Goal: Information Seeking & Learning: Learn about a topic

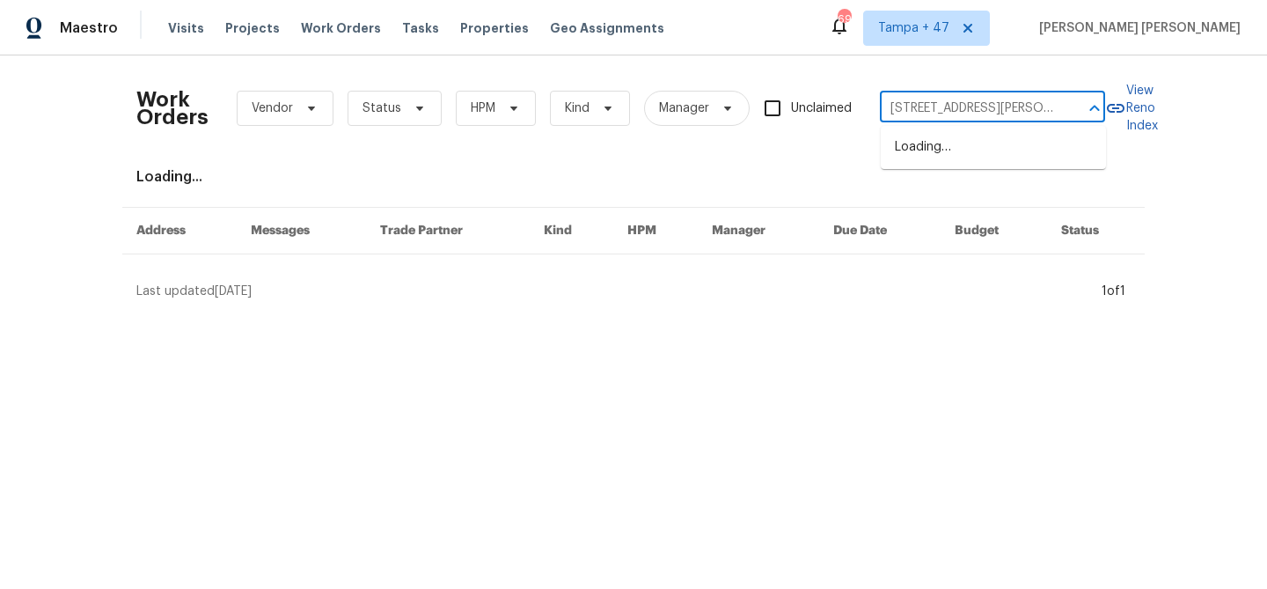
scroll to position [0, 61]
click at [967, 153] on li "[STREET_ADDRESS][PERSON_NAME]" at bounding box center [993, 157] width 225 height 48
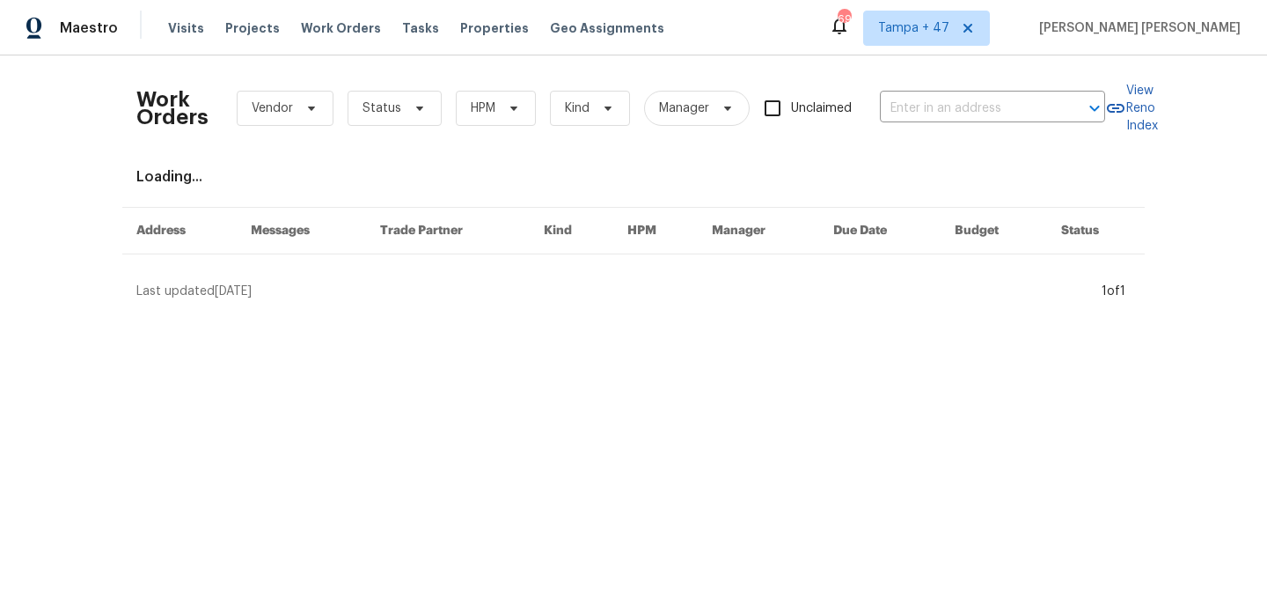
type input "[STREET_ADDRESS][PERSON_NAME]"
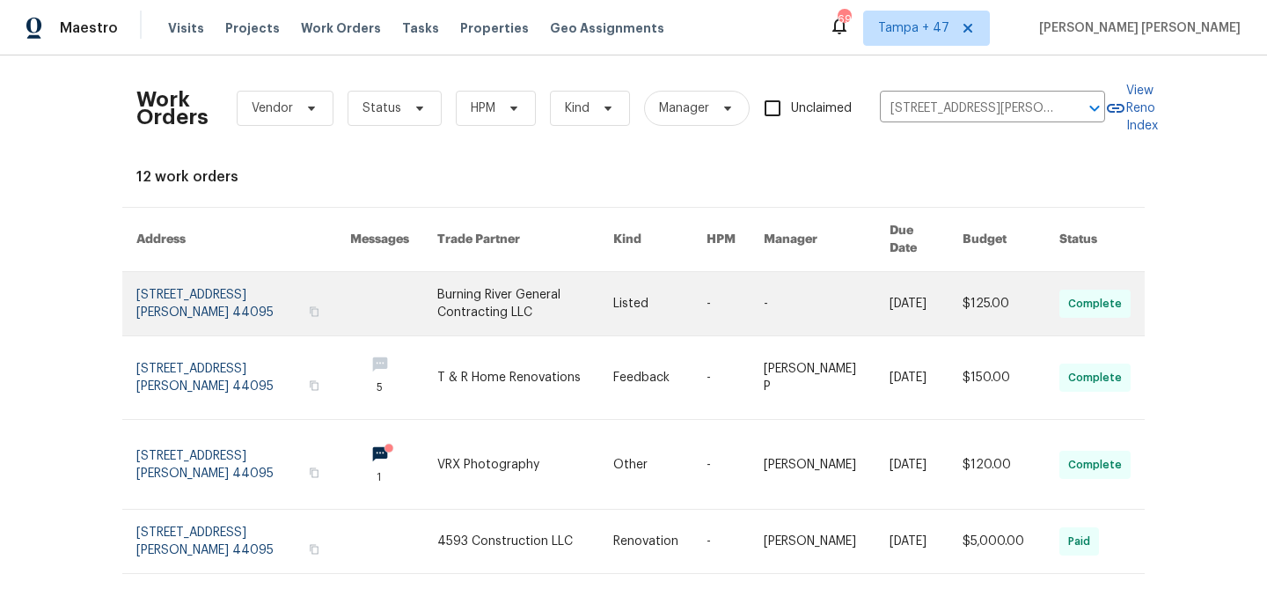
click at [904, 288] on link at bounding box center [926, 303] width 73 height 63
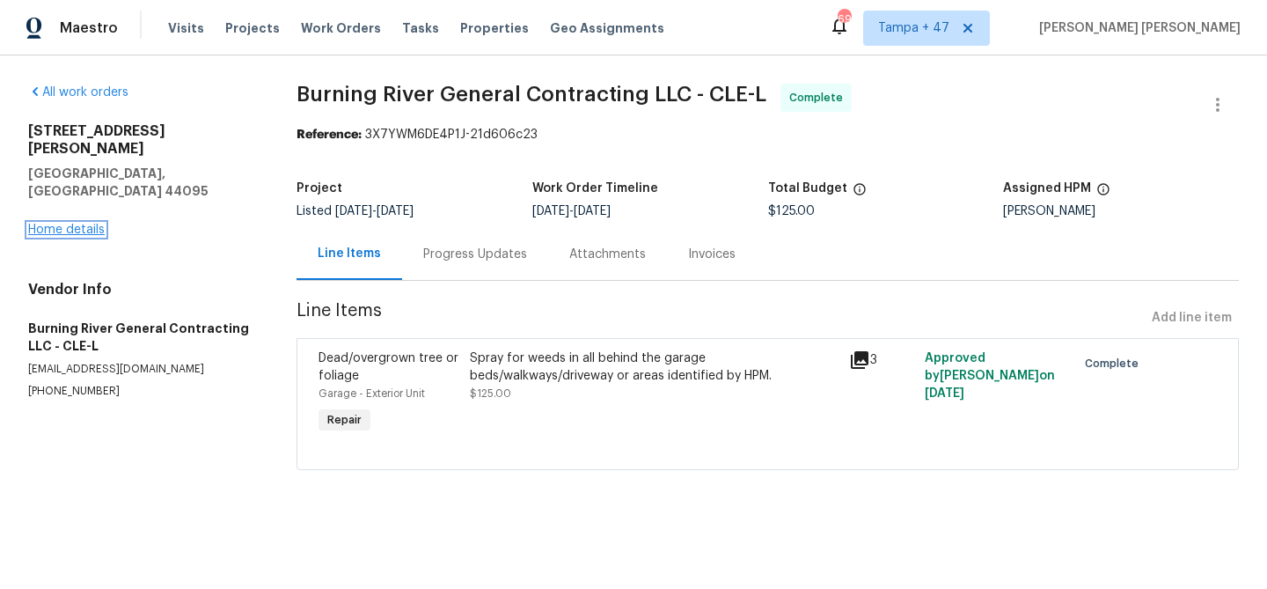
click at [60, 224] on link "Home details" at bounding box center [66, 230] width 77 height 12
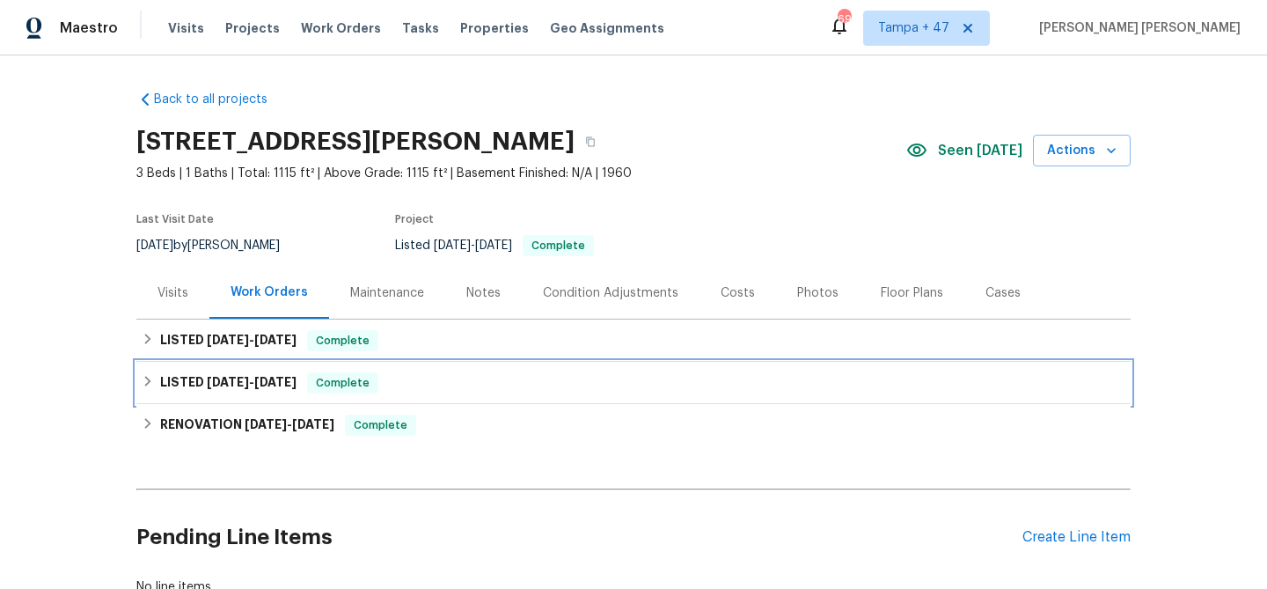
click at [360, 385] on span "Complete" at bounding box center [343, 383] width 68 height 18
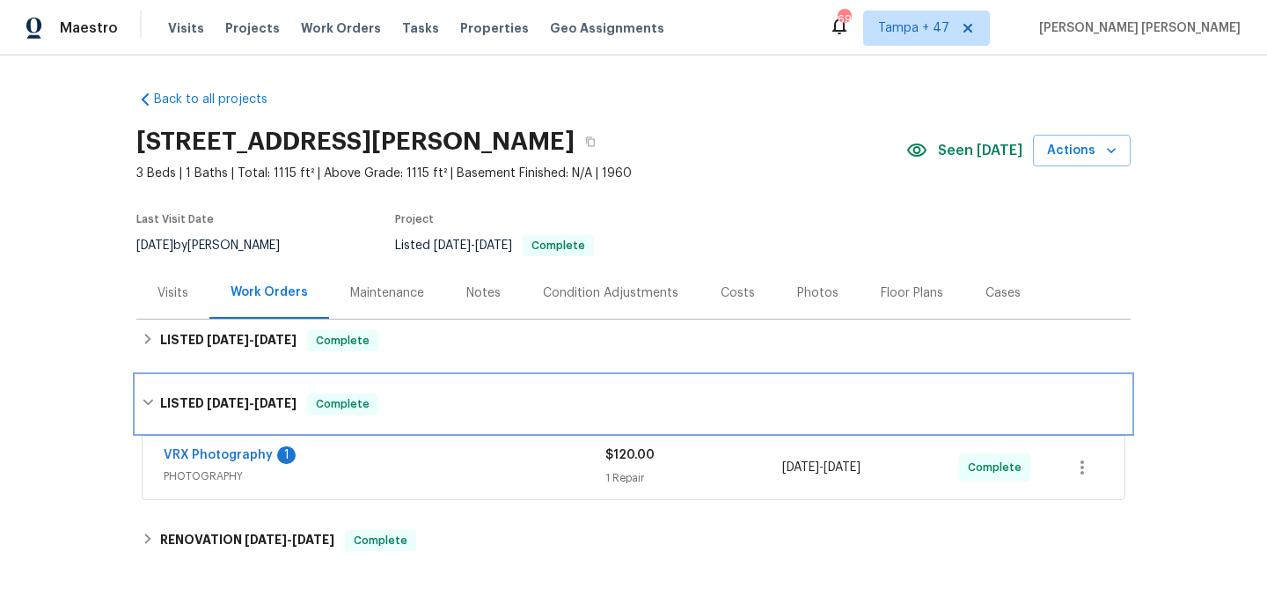
scroll to position [40, 0]
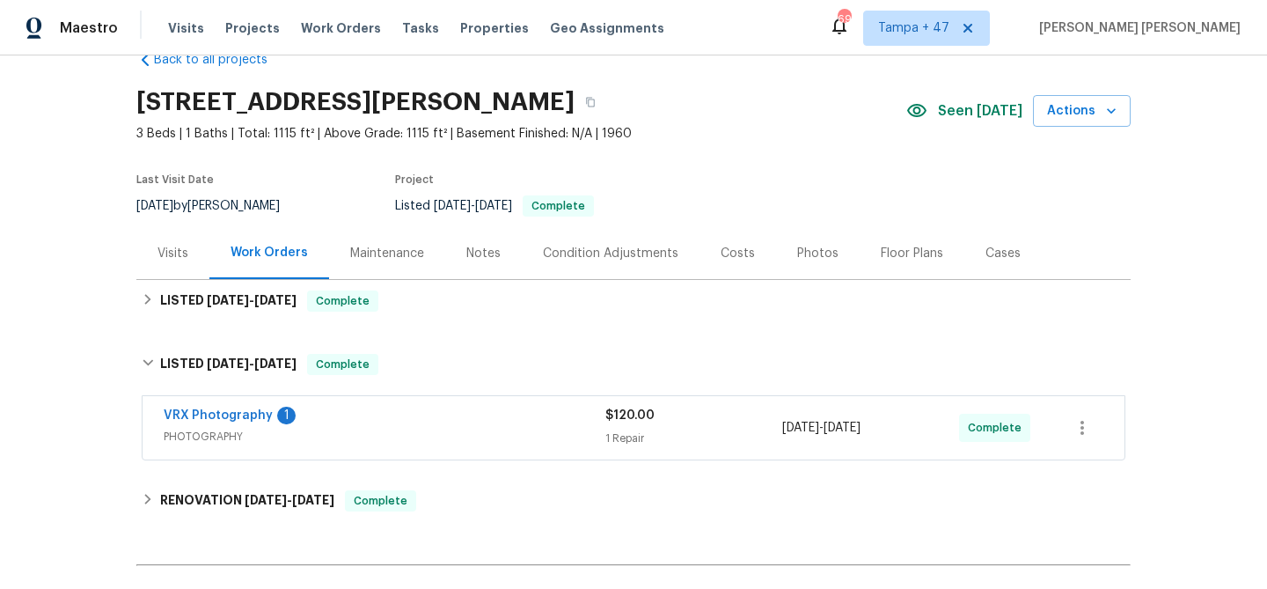
click at [419, 421] on div "VRX Photography 1" at bounding box center [385, 417] width 442 height 21
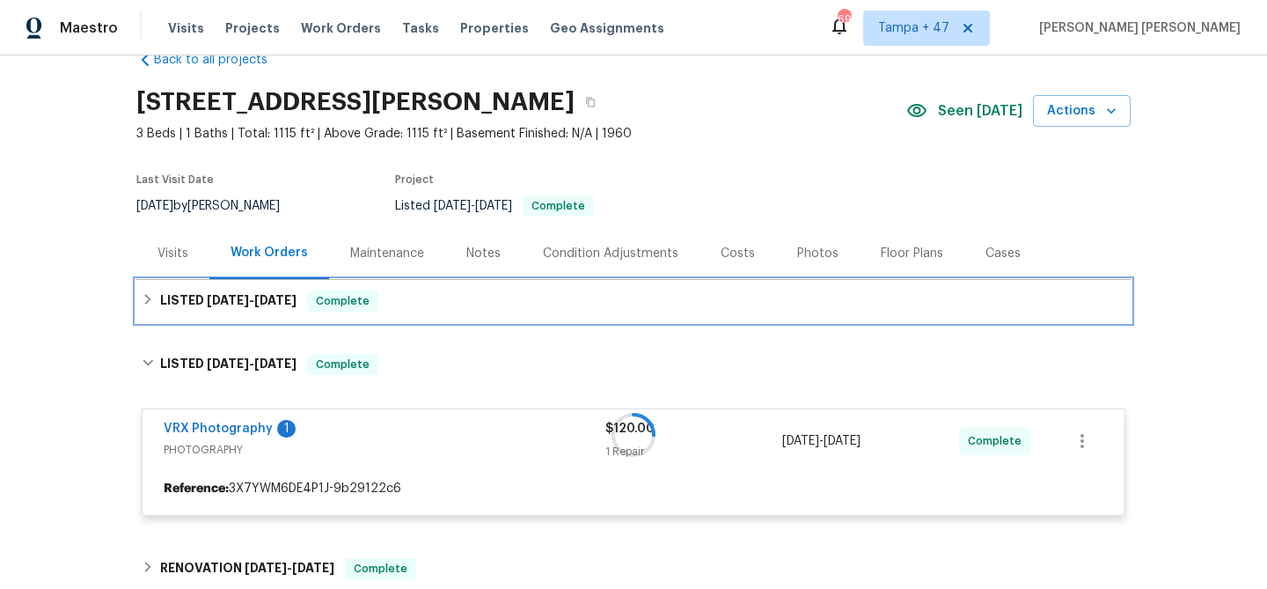
click at [473, 304] on div "LISTED [DATE] - [DATE] Complete" at bounding box center [634, 300] width 984 height 21
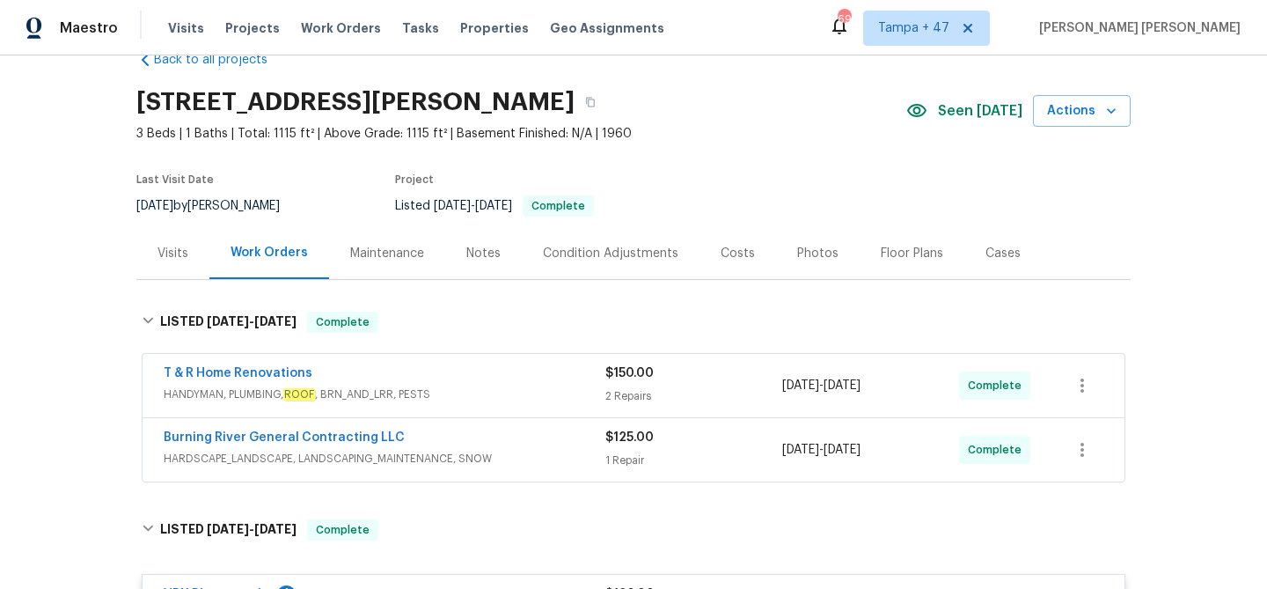
click at [521, 437] on div "Burning River General Contracting LLC" at bounding box center [385, 439] width 442 height 21
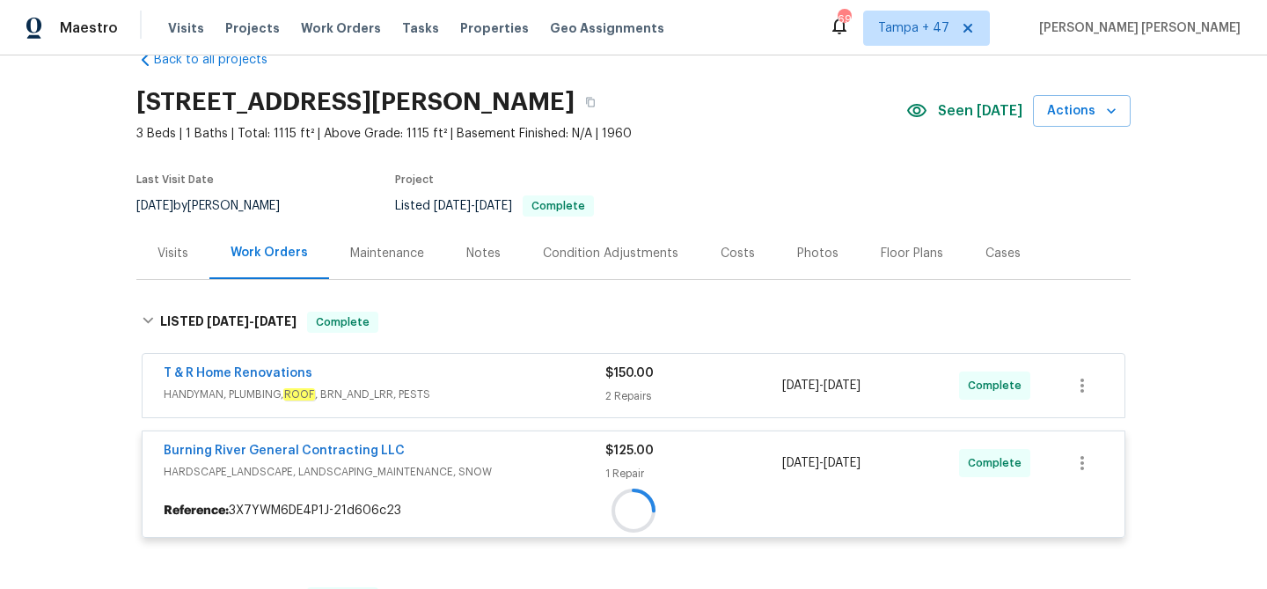
click at [546, 495] on div at bounding box center [634, 511] width 982 height 32
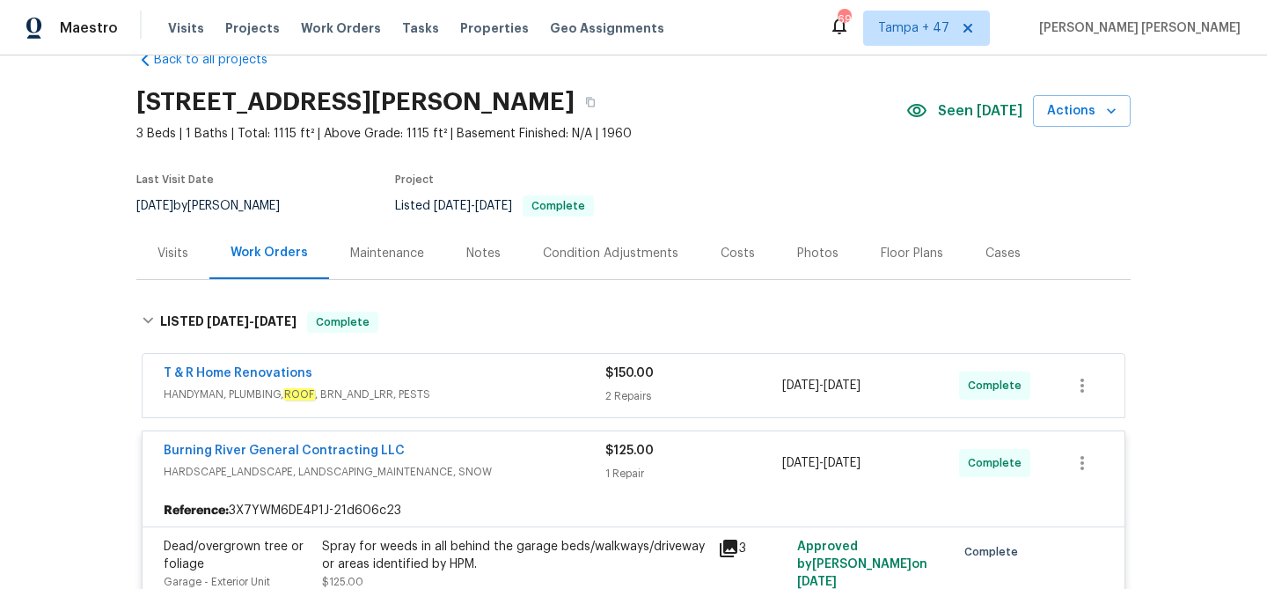
click at [546, 392] on span "HANDYMAN, PLUMBING, ROOF , BRN_AND_LRR, PESTS" at bounding box center [385, 394] width 442 height 18
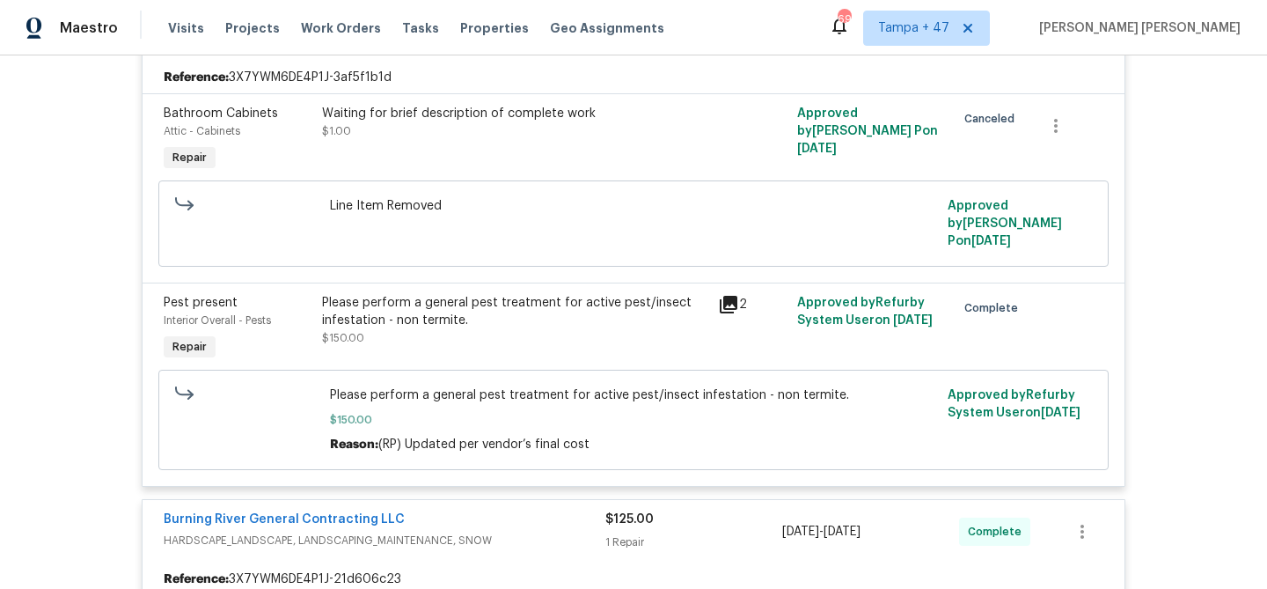
scroll to position [429, 0]
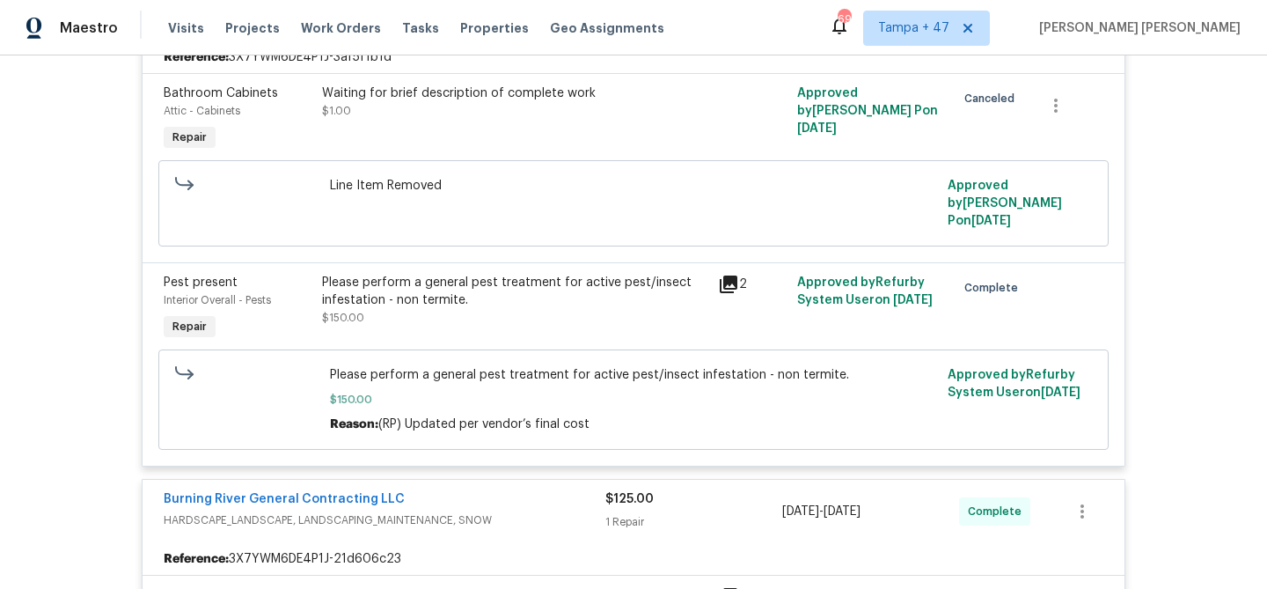
click at [492, 274] on div "Please perform a general pest treatment for active pest/insect infestation - no…" at bounding box center [514, 291] width 385 height 35
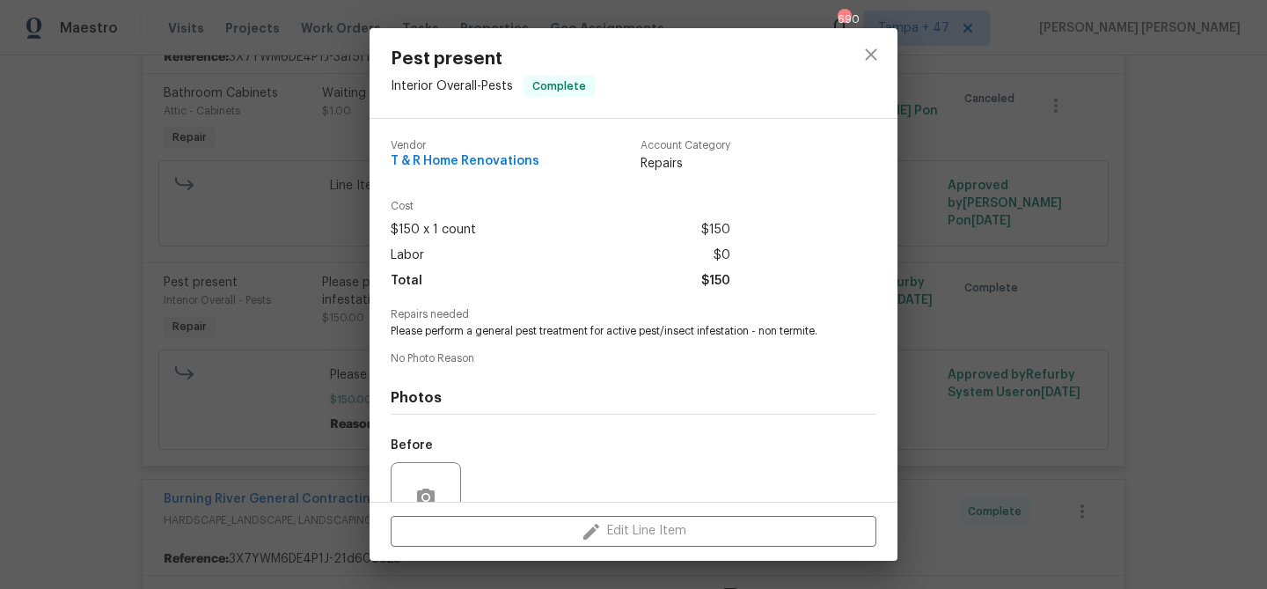
click at [500, 331] on span "Please perform a general pest treatment for active pest/insect infestation - no…" at bounding box center [609, 331] width 437 height 15
click at [557, 331] on span "Please perform a general pest treatment for active pest/insect infestation - no…" at bounding box center [609, 331] width 437 height 15
copy span "general pest treatment"
click at [315, 216] on div "Pest present Interior Overall - Pests Complete Vendor T & R Home Renovations Ac…" at bounding box center [633, 294] width 1267 height 589
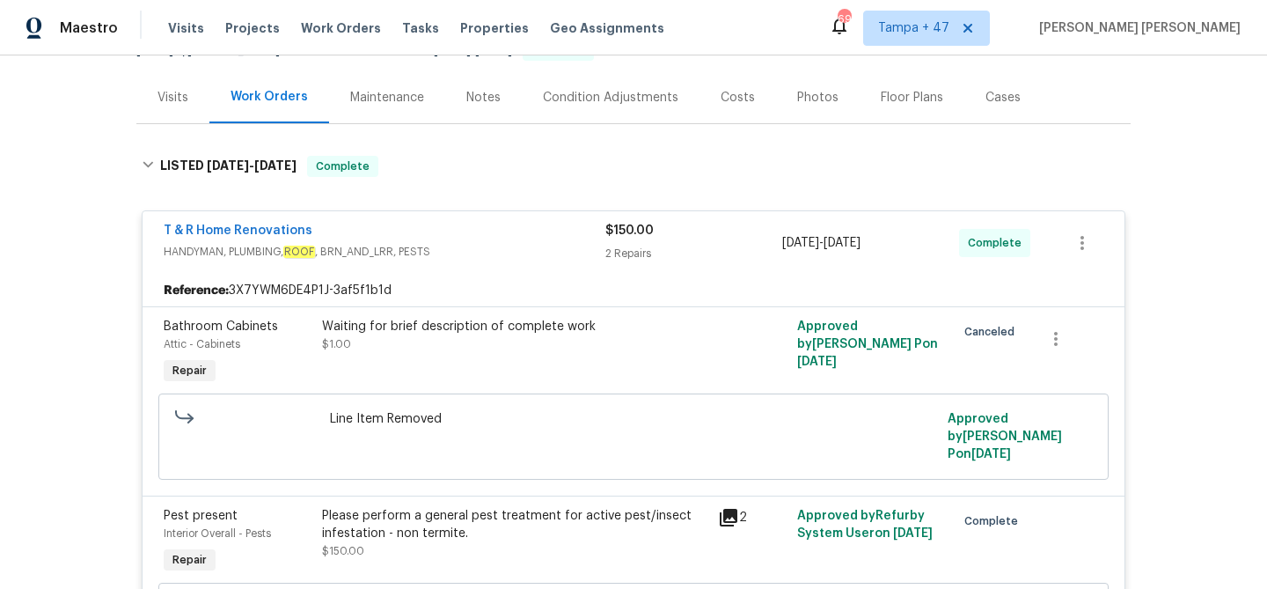
scroll to position [183, 0]
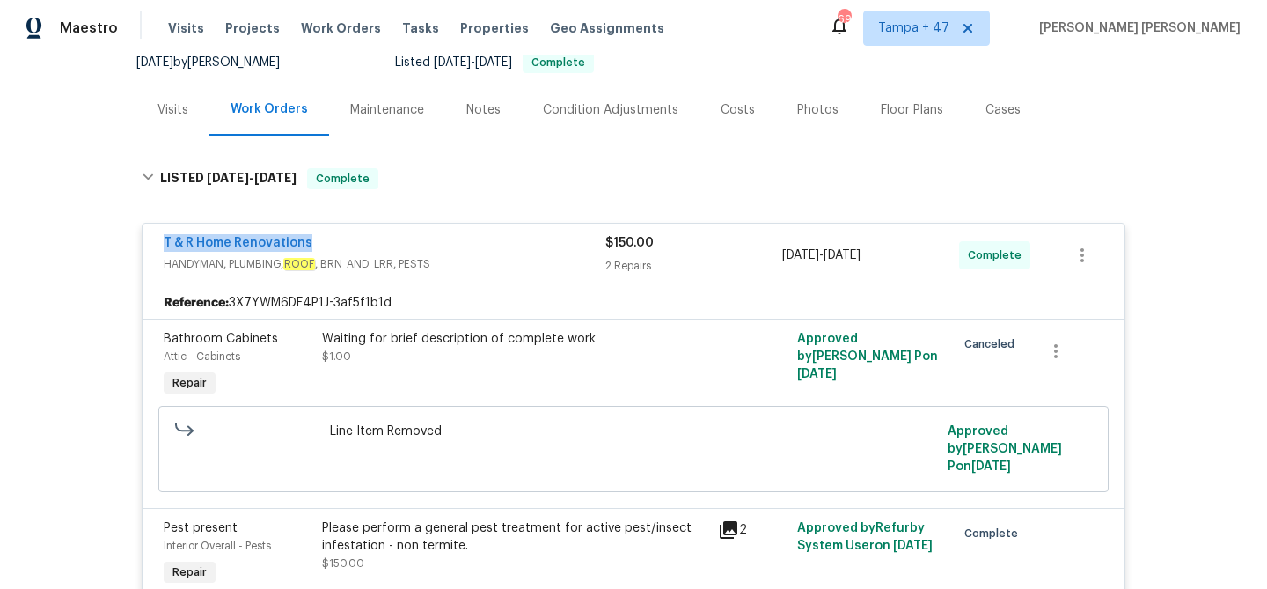
drag, startPoint x: 321, startPoint y: 240, endPoint x: 150, endPoint y: 242, distance: 170.7
click at [150, 242] on div "T & R Home Renovations HANDYMAN, PLUMBING, ROOF , BRN_AND_LRR, PESTS $150.00 2 …" at bounding box center [634, 255] width 982 height 63
copy link "T & R Home Renovations"
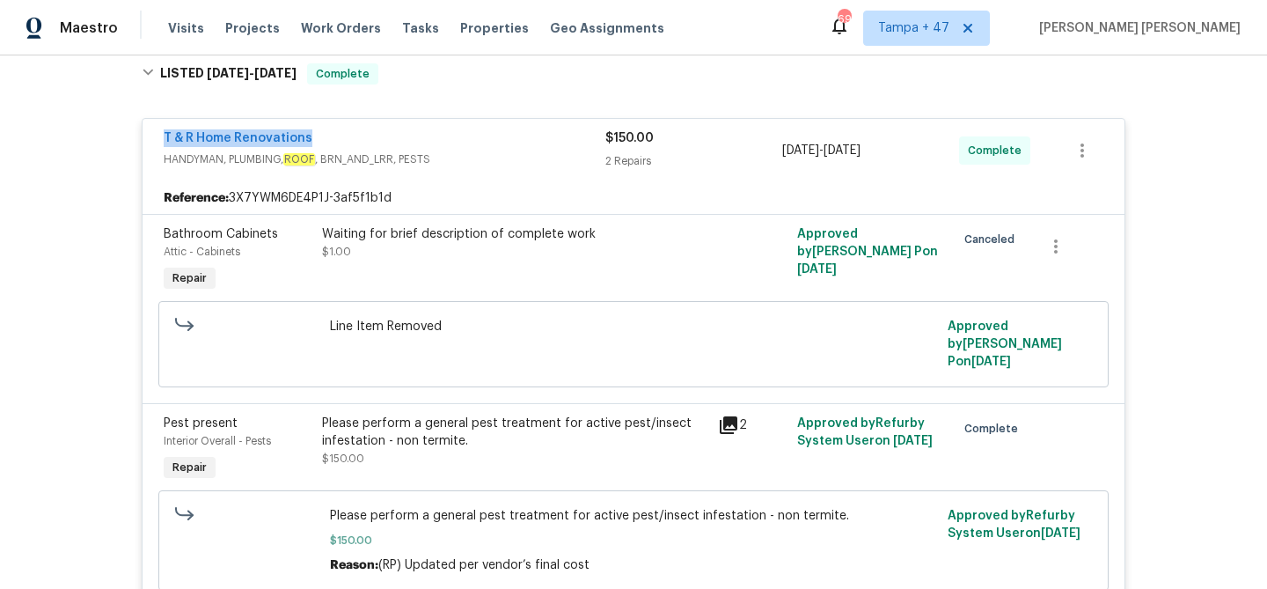
scroll to position [303, 0]
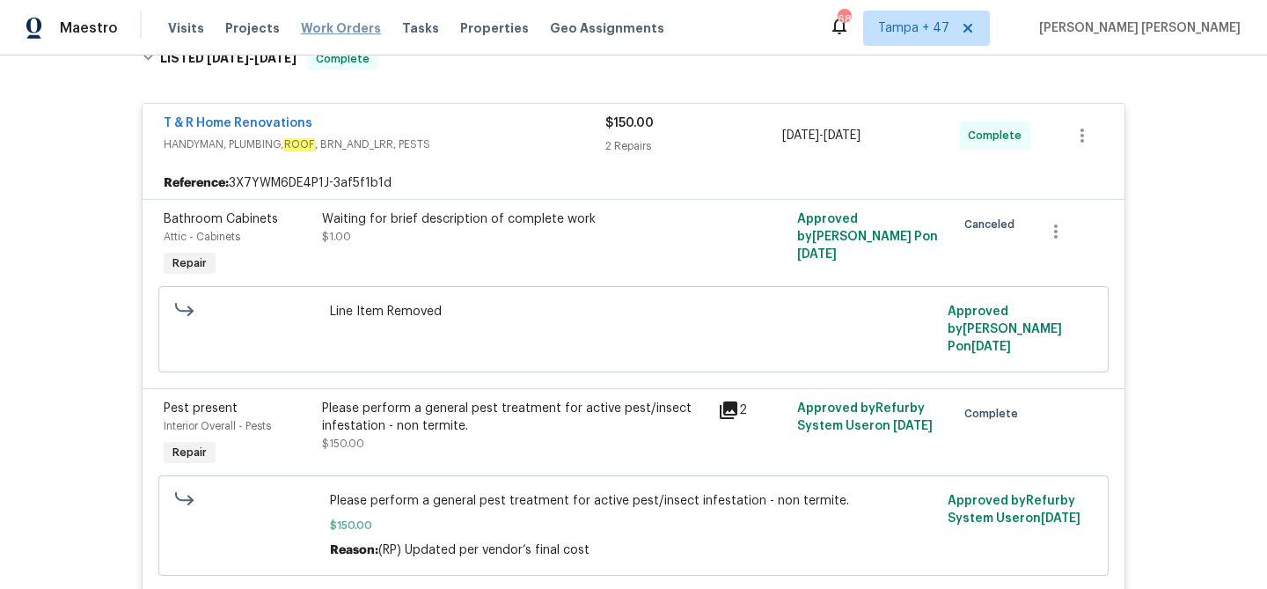
click at [319, 24] on span "Work Orders" at bounding box center [341, 28] width 80 height 18
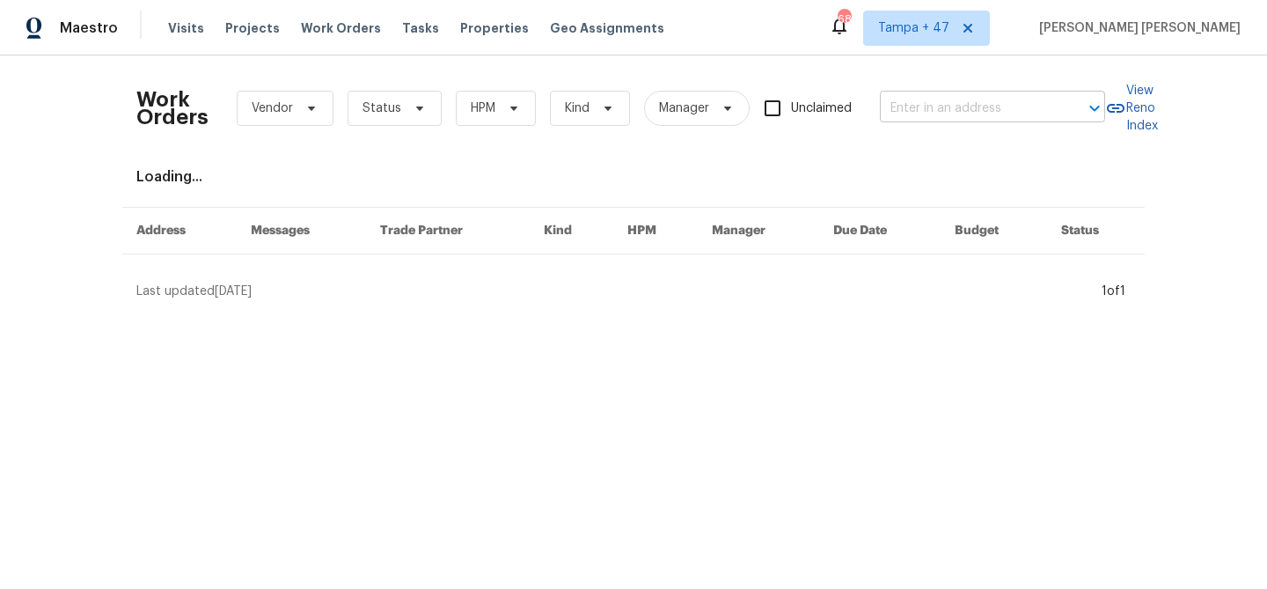
click at [984, 102] on input "text" at bounding box center [968, 108] width 176 height 27
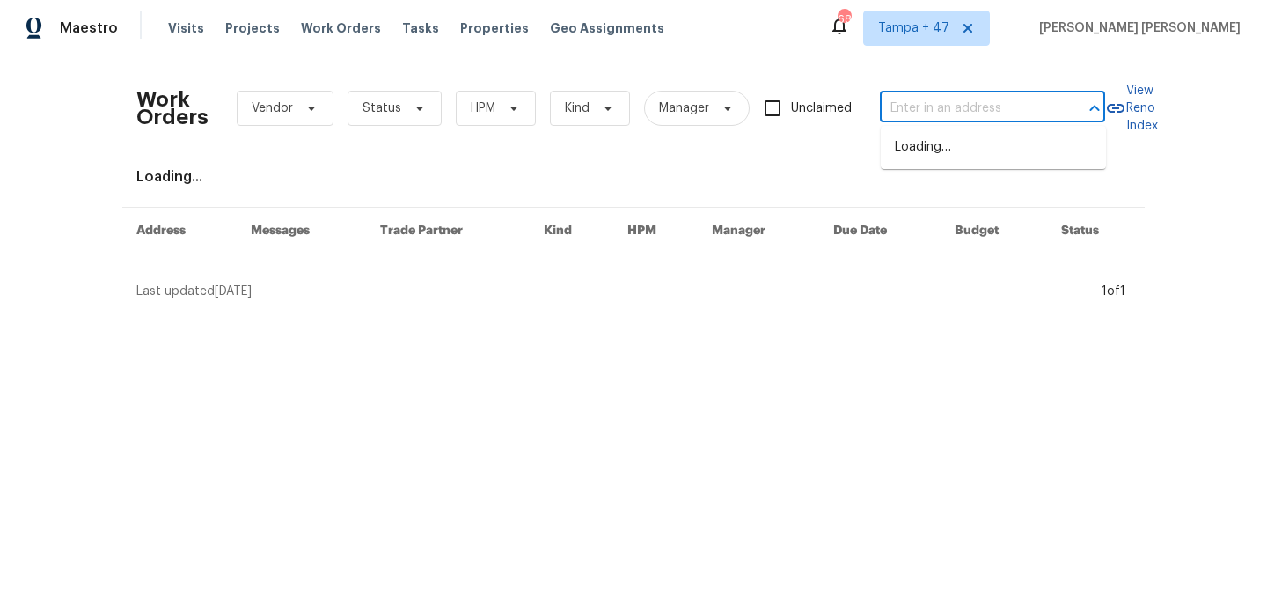
paste input "[STREET_ADDRESS][PERSON_NAME]"
type input "[STREET_ADDRESS][PERSON_NAME]"
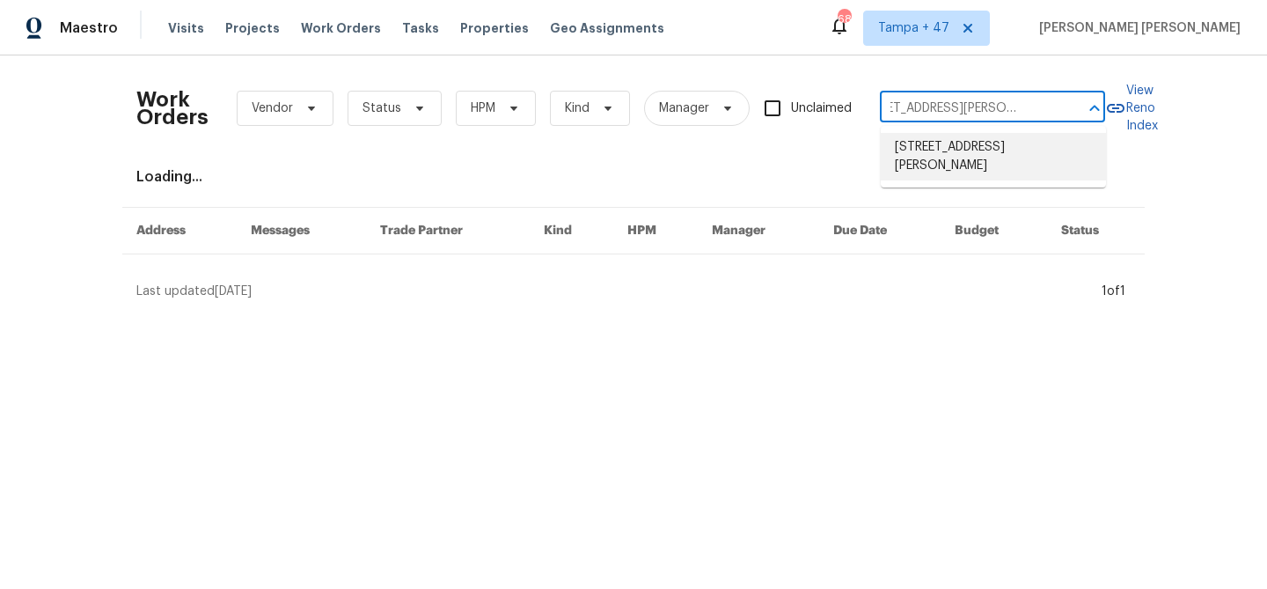
click at [972, 147] on li "[STREET_ADDRESS][PERSON_NAME]" at bounding box center [993, 157] width 225 height 48
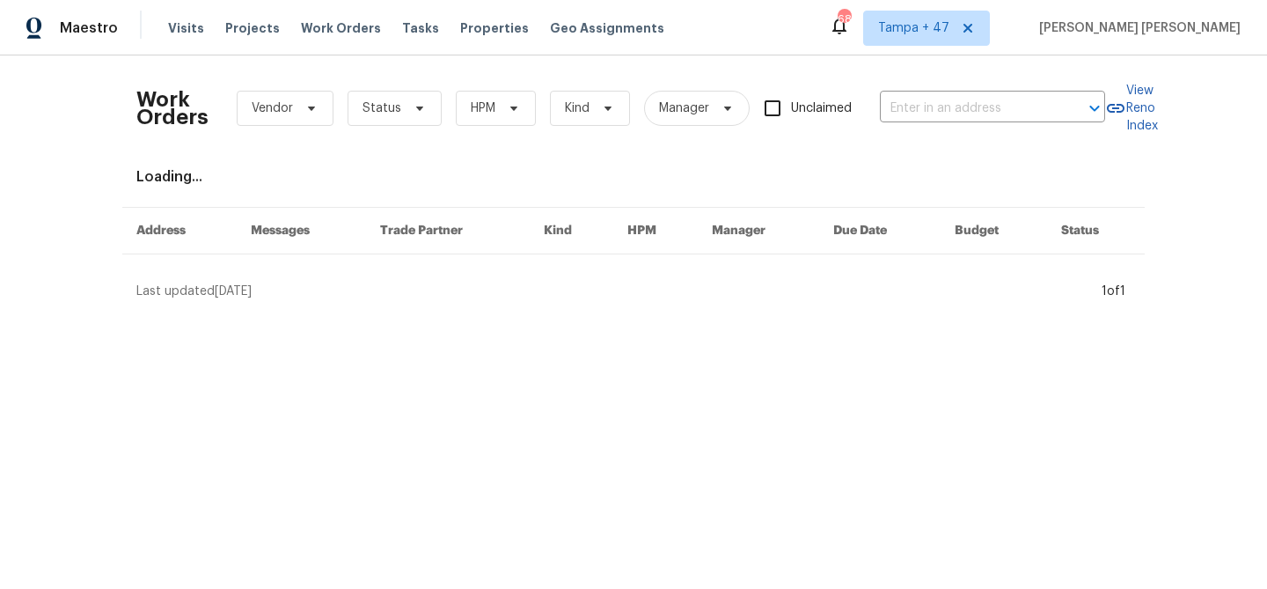
type input "[STREET_ADDRESS][PERSON_NAME]"
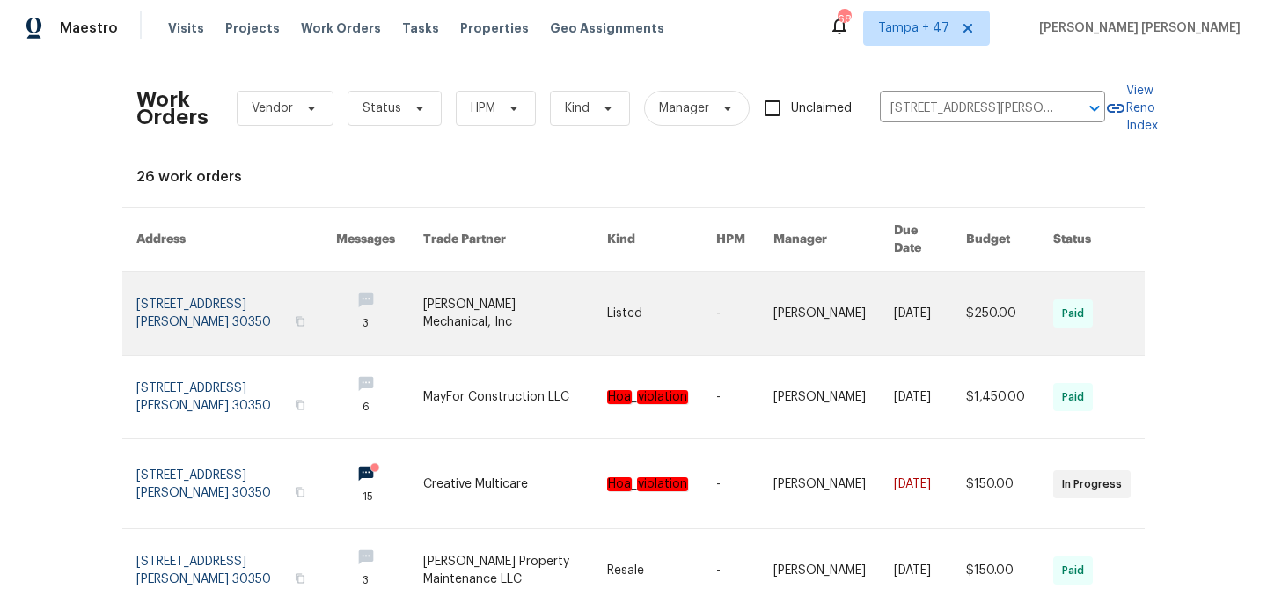
click at [623, 286] on link at bounding box center [661, 313] width 109 height 83
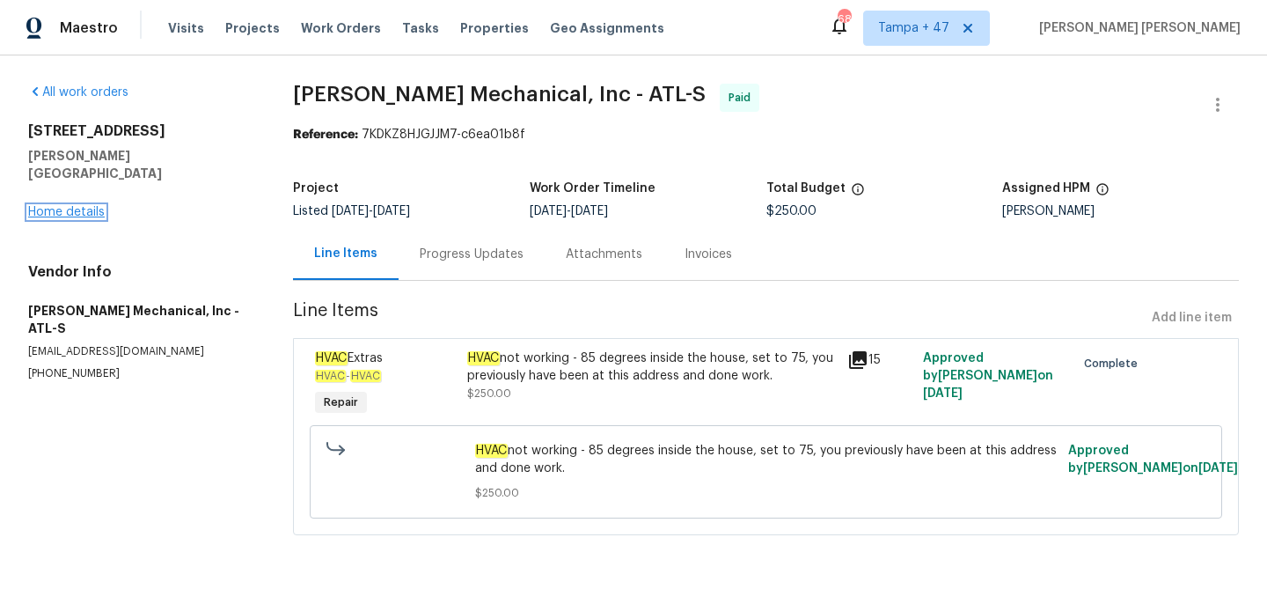
click at [85, 206] on link "Home details" at bounding box center [66, 212] width 77 height 12
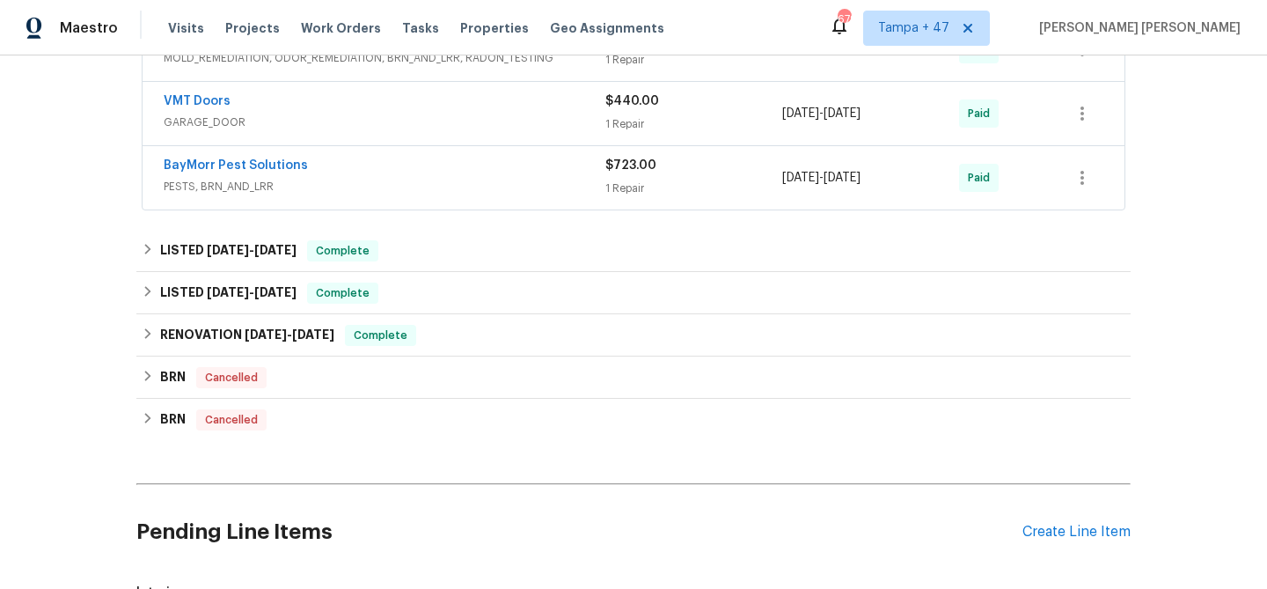
scroll to position [813, 0]
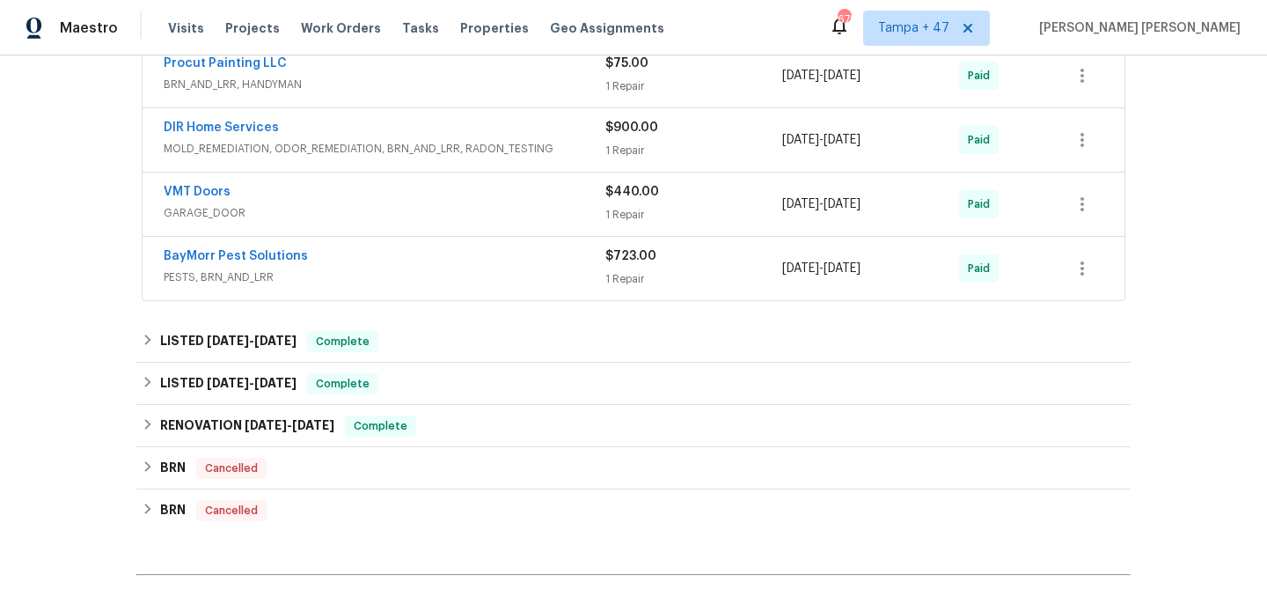
click at [394, 271] on span "PESTS, BRN_AND_LRR" at bounding box center [385, 277] width 442 height 18
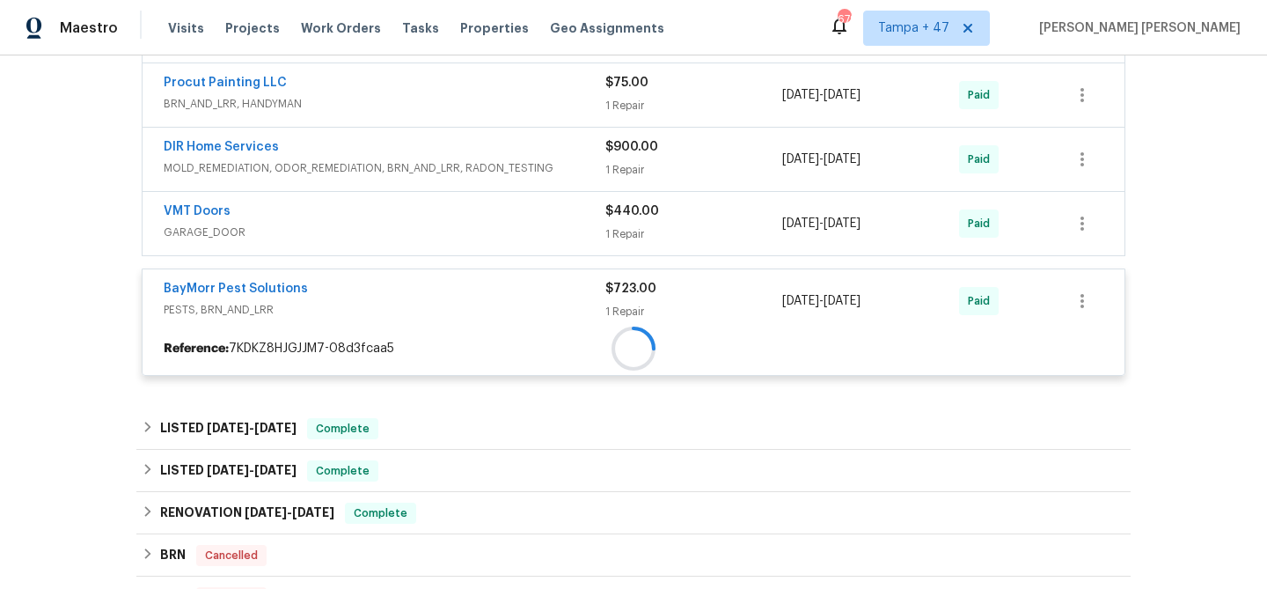
scroll to position [792, 0]
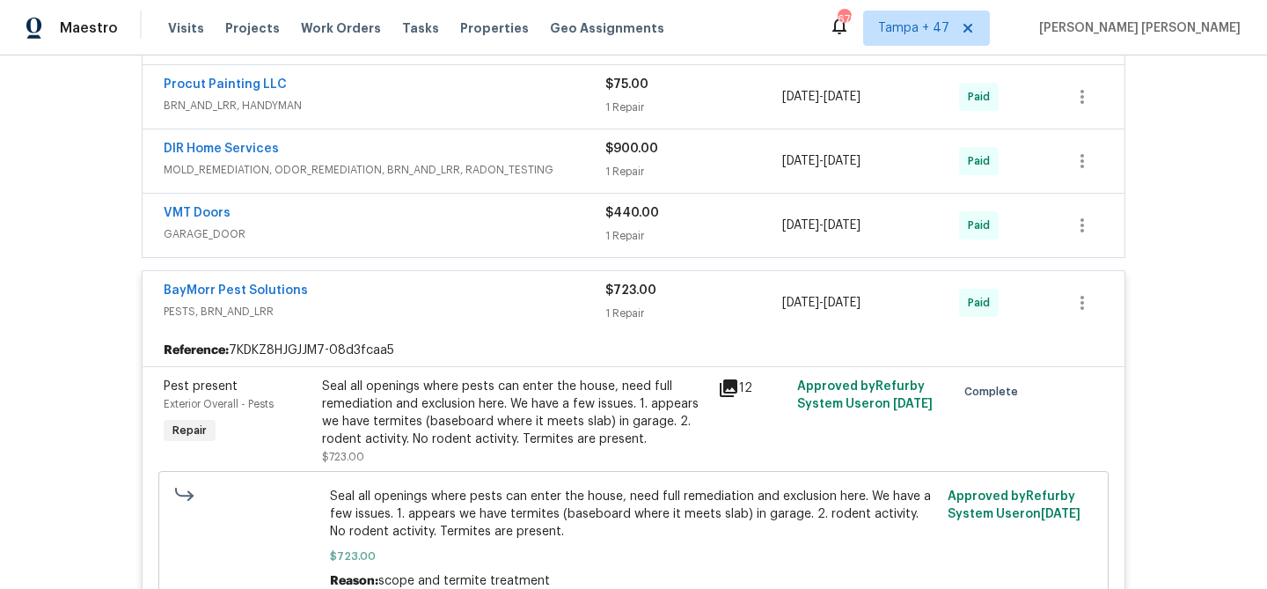
click at [478, 215] on div "VMT Doors" at bounding box center [385, 214] width 442 height 21
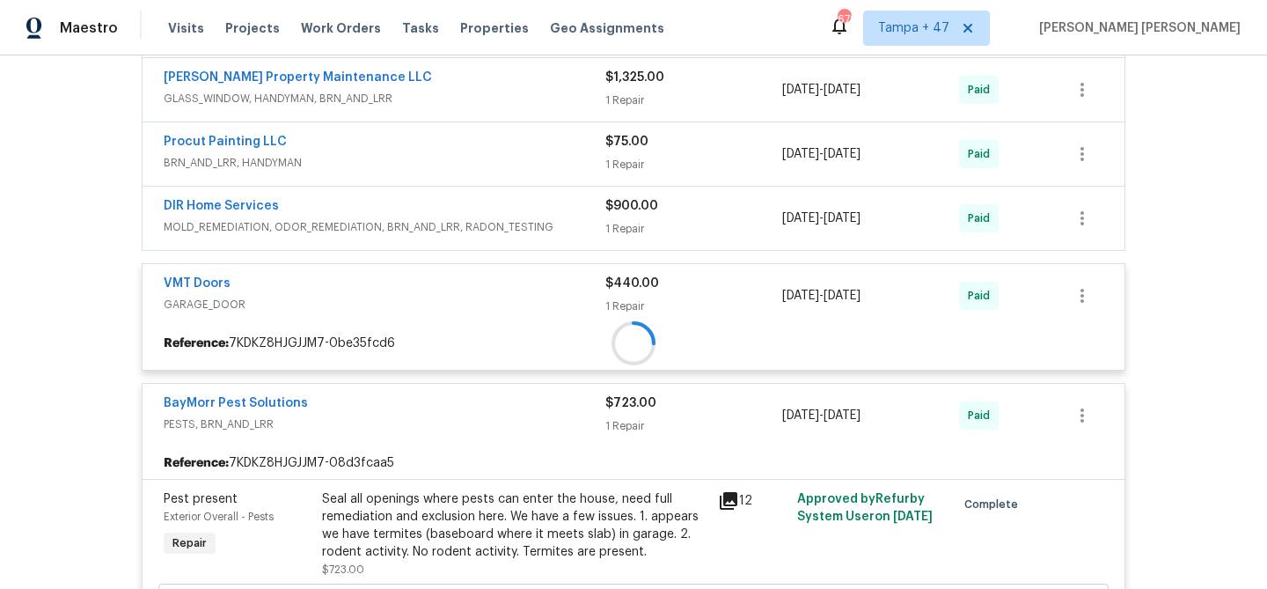
scroll to position [715, 0]
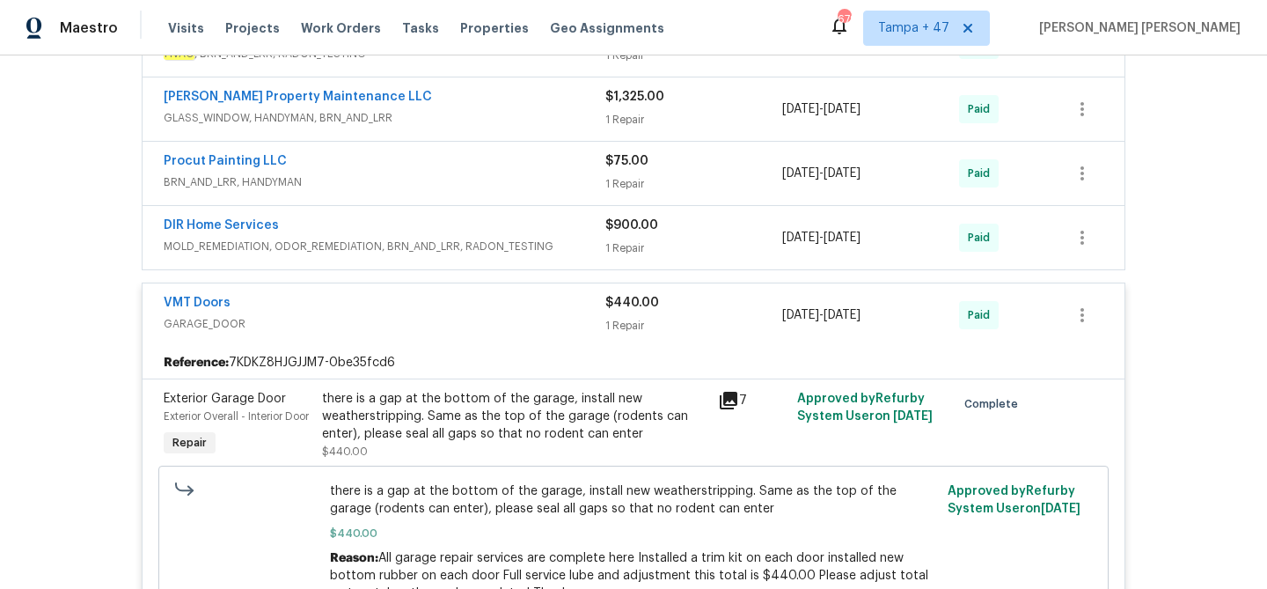
click at [531, 242] on span "MOLD_REMEDIATION, ODOR_REMEDIATION, BRN_AND_LRR, RADON_TESTING" at bounding box center [385, 247] width 442 height 18
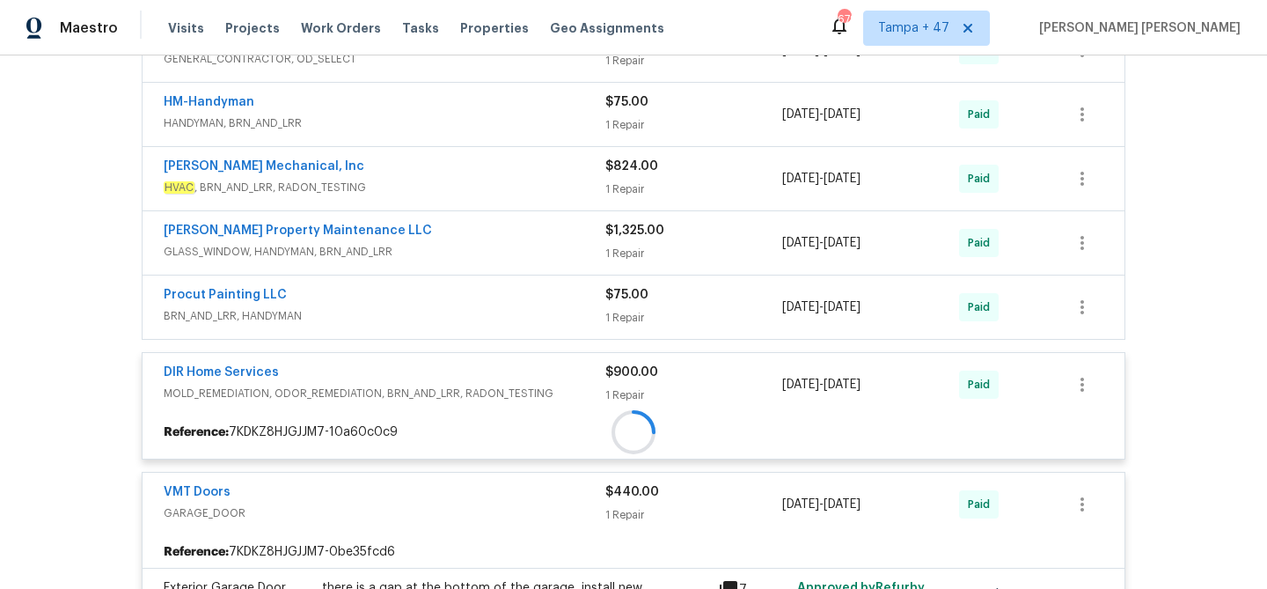
scroll to position [546, 0]
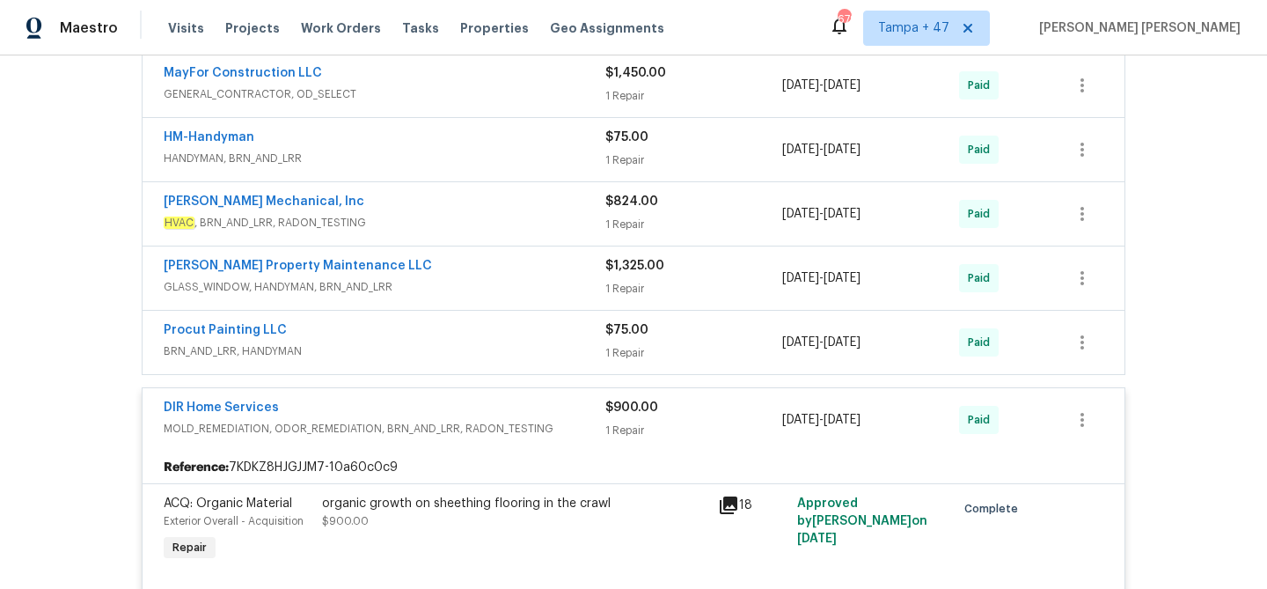
click at [554, 360] on div "Procut Painting LLC BRN_AND_LRR, HANDYMAN" at bounding box center [385, 342] width 442 height 42
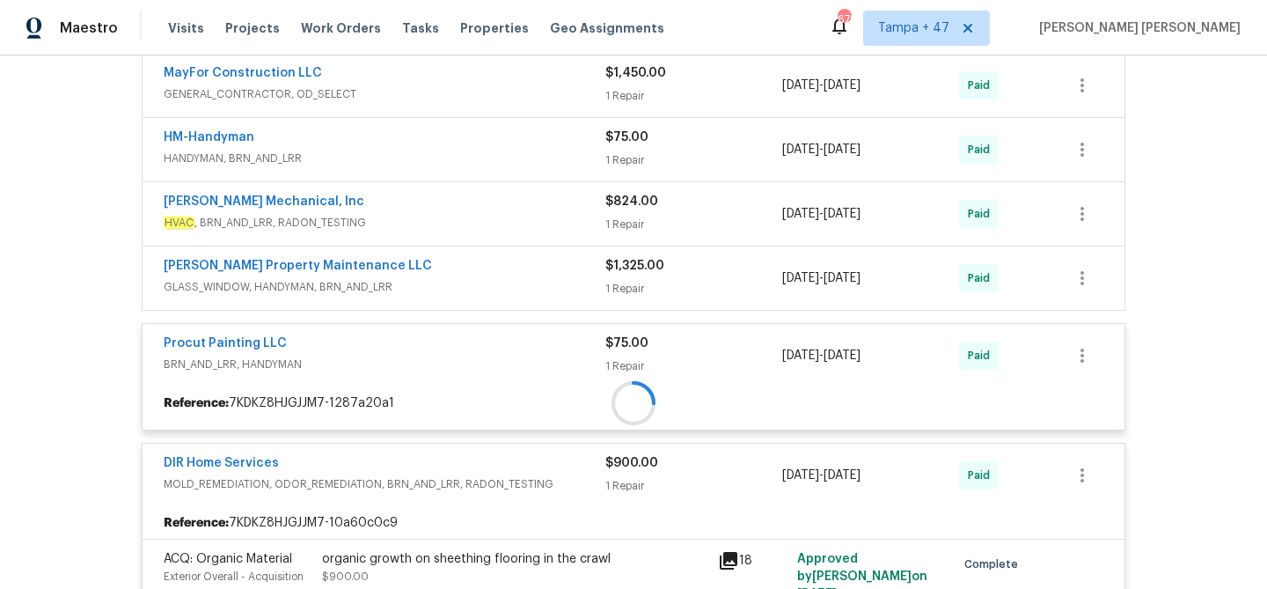
scroll to position [508, 0]
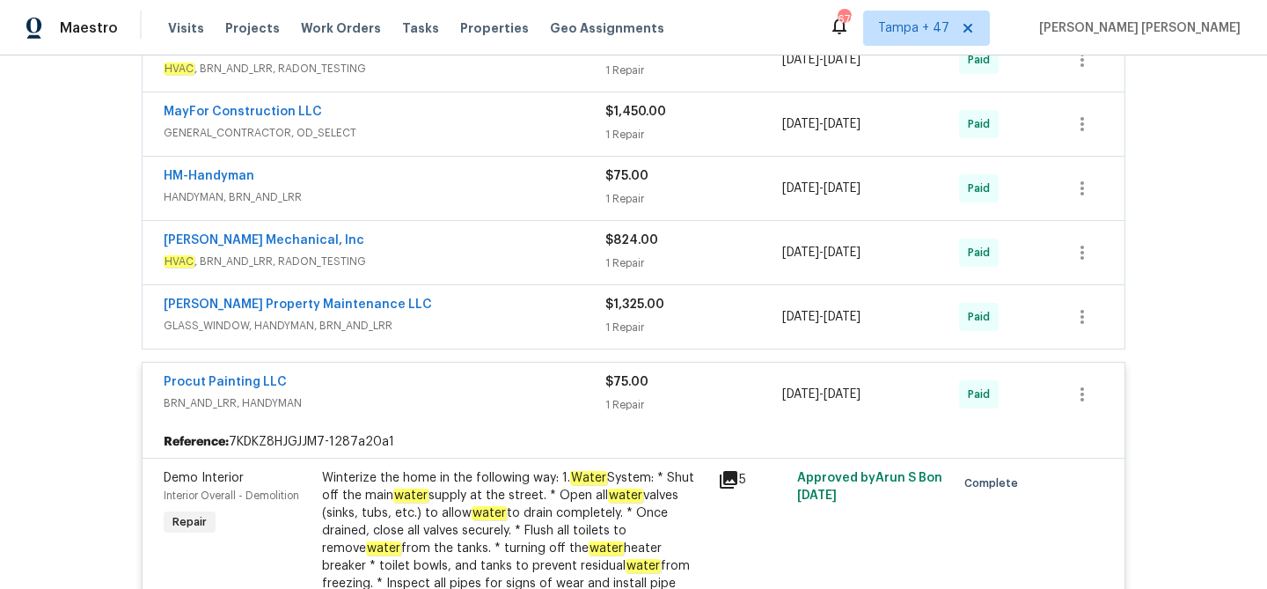
click at [571, 321] on span "GLASS_WINDOW, HANDYMAN, BRN_AND_LRR" at bounding box center [385, 326] width 442 height 18
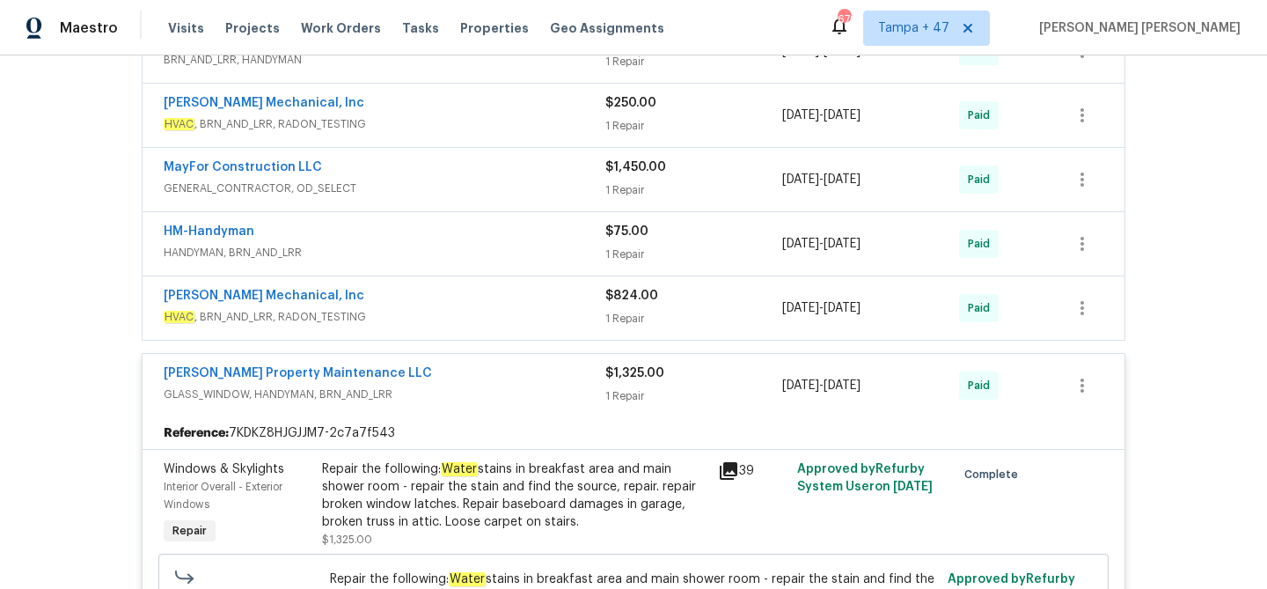
click at [585, 309] on span "HVAC , BRN_AND_LRR, RADON_TESTING" at bounding box center [385, 317] width 442 height 18
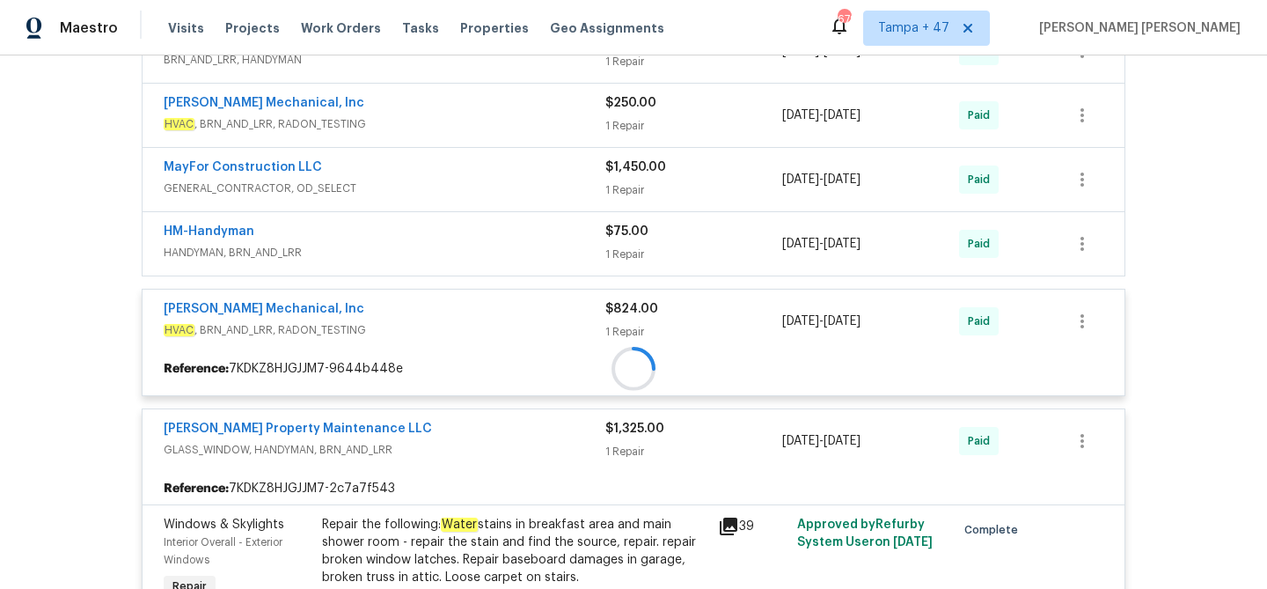
scroll to position [398, 0]
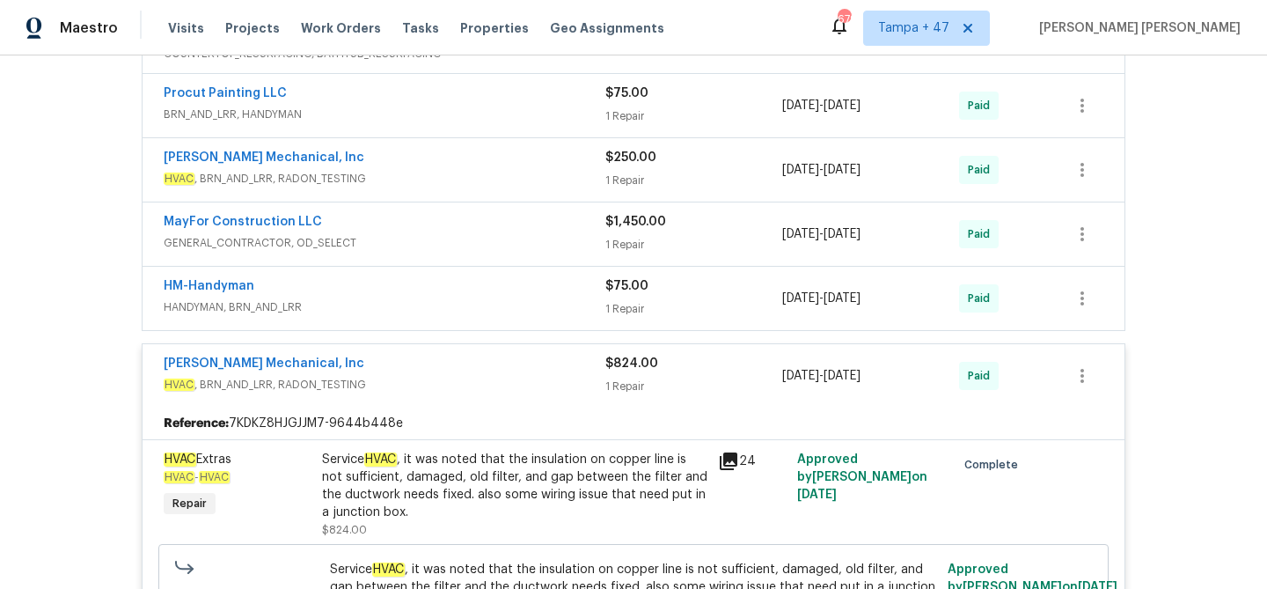
click at [546, 299] on span "HANDYMAN, BRN_AND_LRR" at bounding box center [385, 307] width 442 height 18
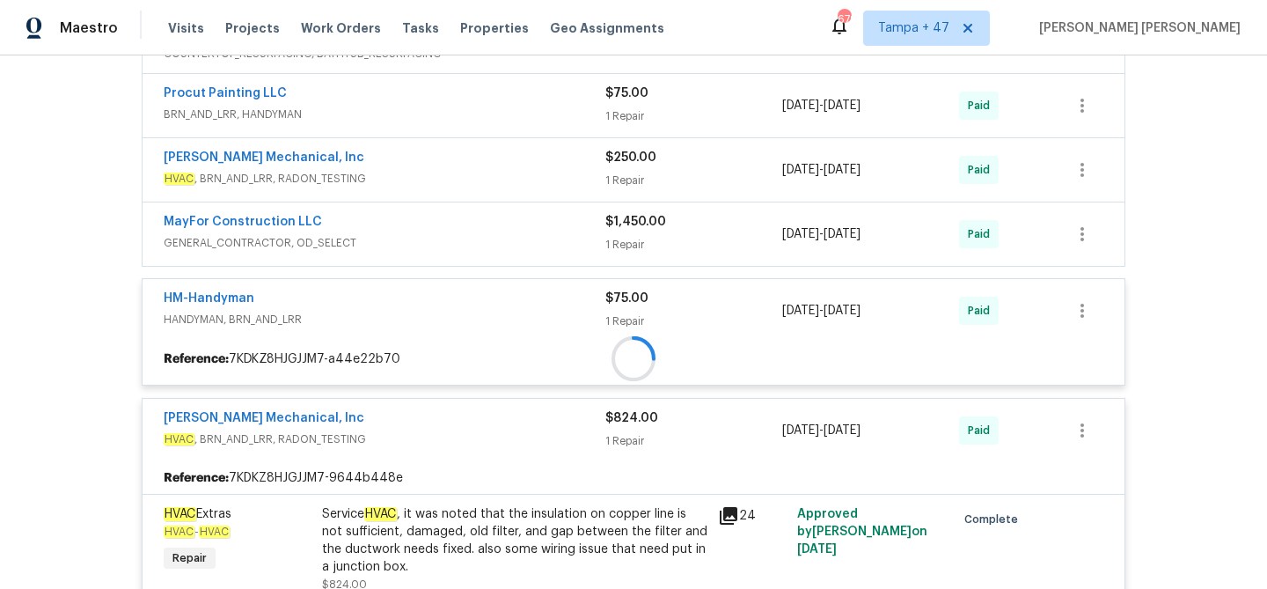
scroll to position [346, 0]
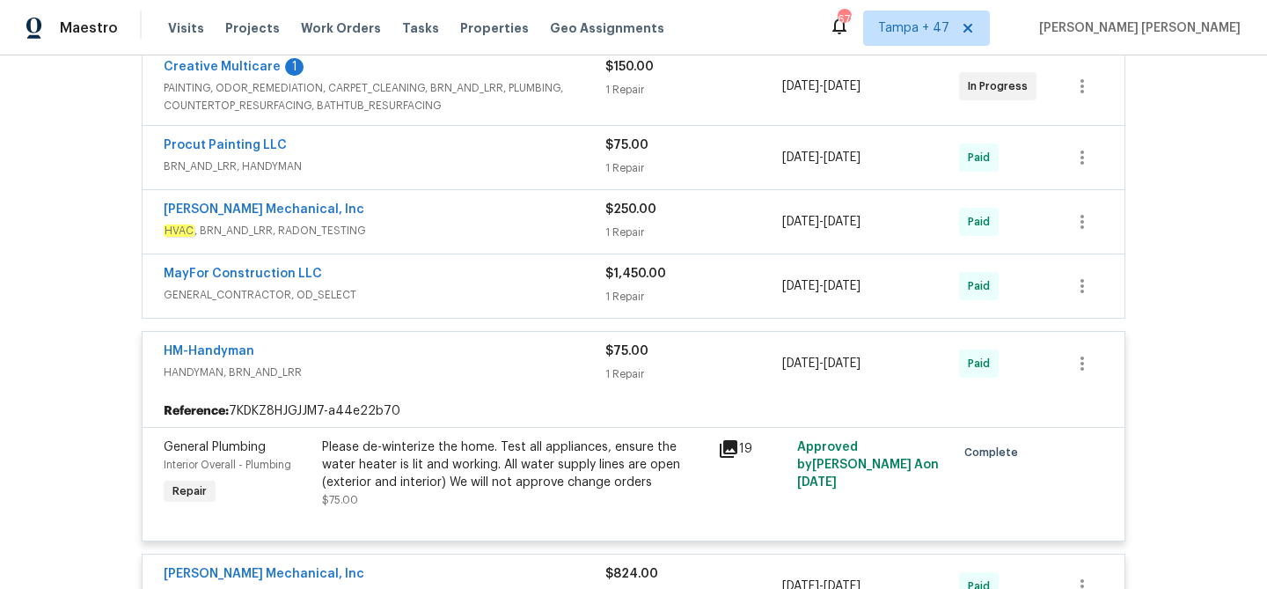
click at [546, 275] on div "MayFor Construction LLC" at bounding box center [385, 275] width 442 height 21
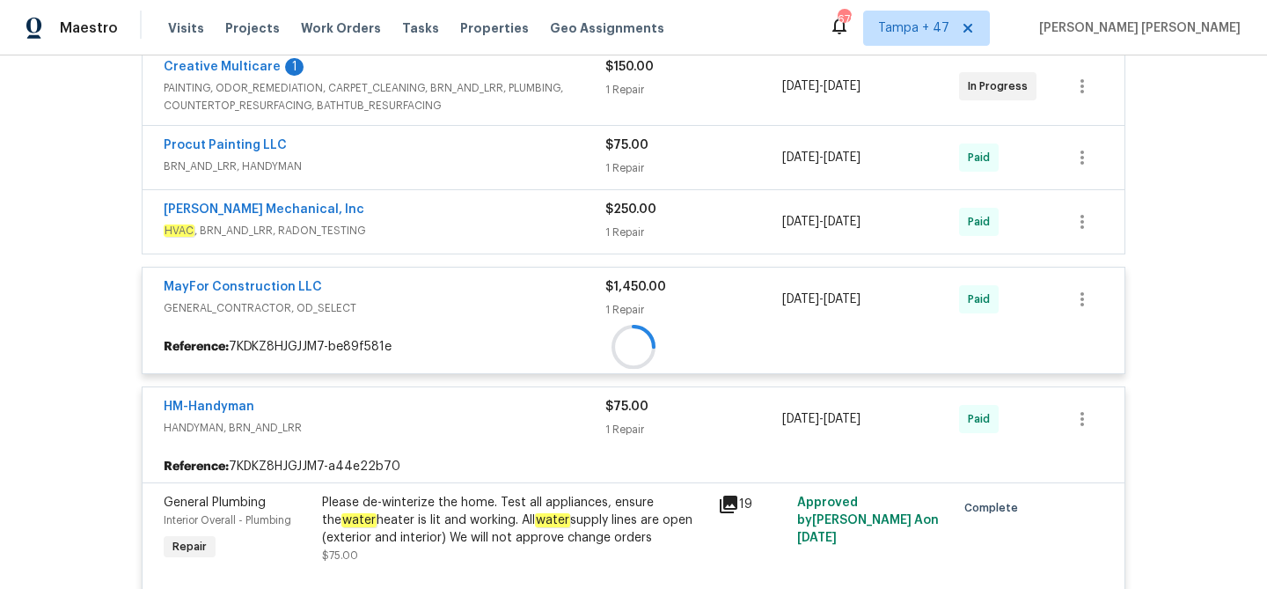
scroll to position [307, 0]
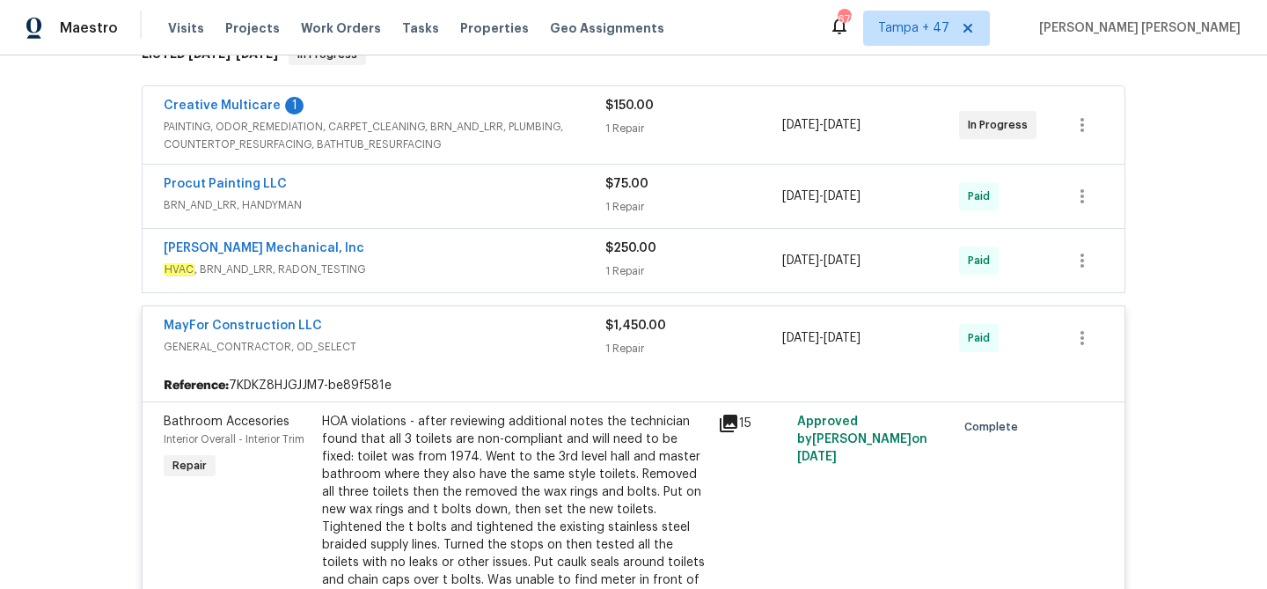
click at [516, 272] on span "HVAC , BRN_AND_LRR, RADON_TESTING" at bounding box center [385, 269] width 442 height 18
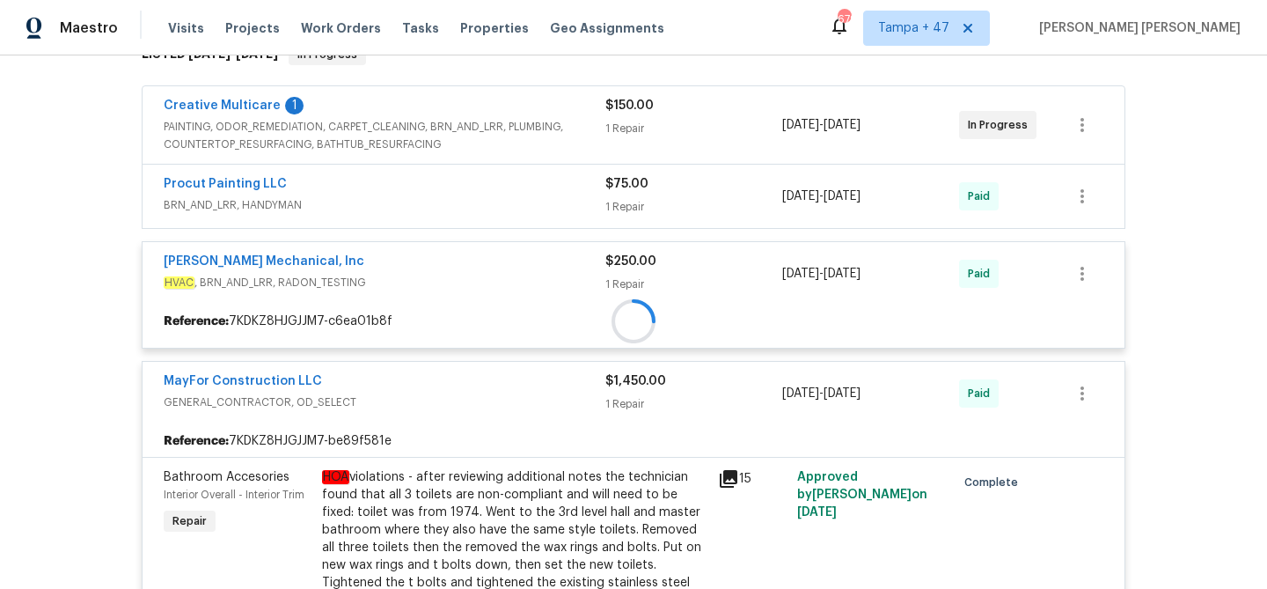
scroll to position [258, 0]
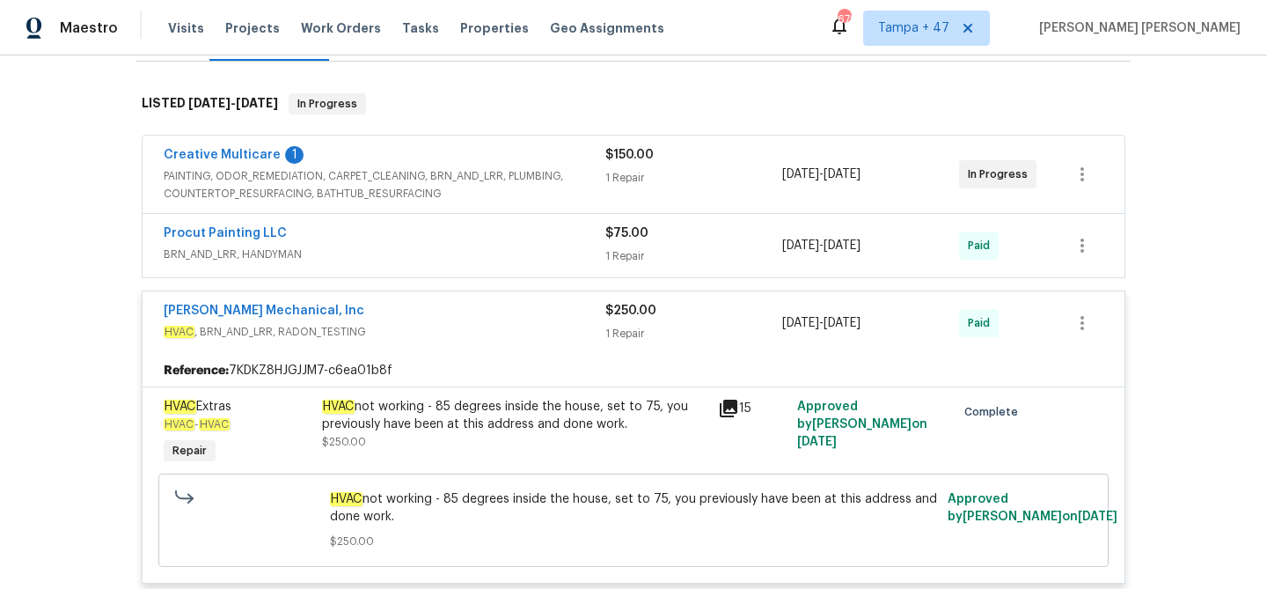
click at [528, 252] on span "BRN_AND_LRR, HANDYMAN" at bounding box center [385, 255] width 442 height 18
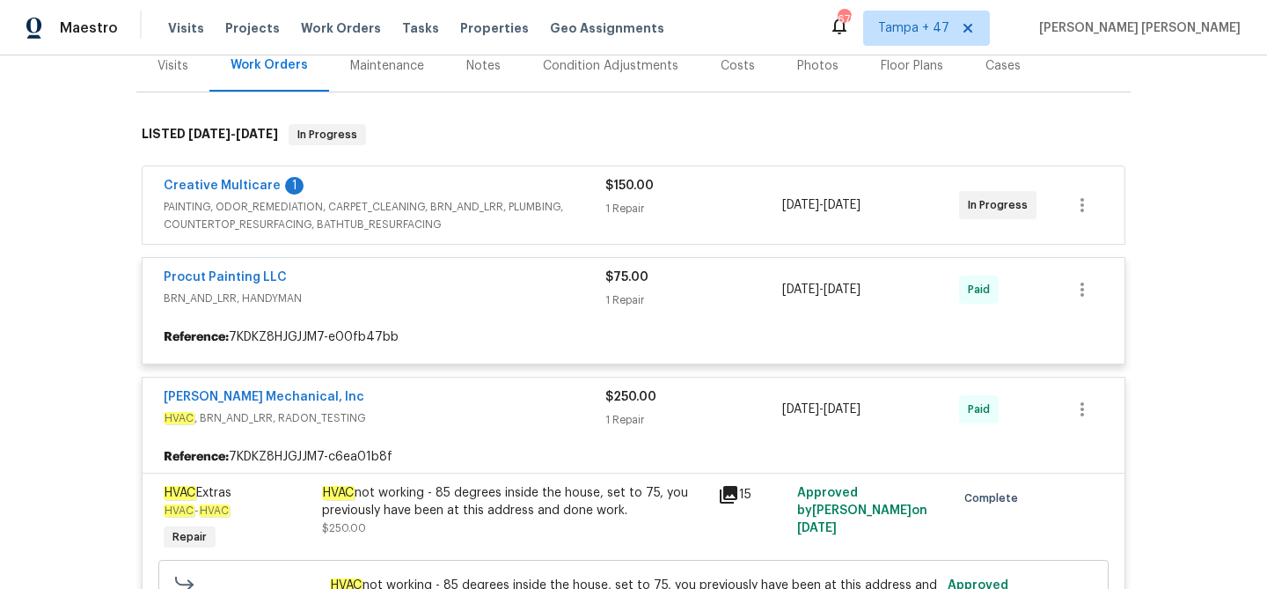
scroll to position [224, 0]
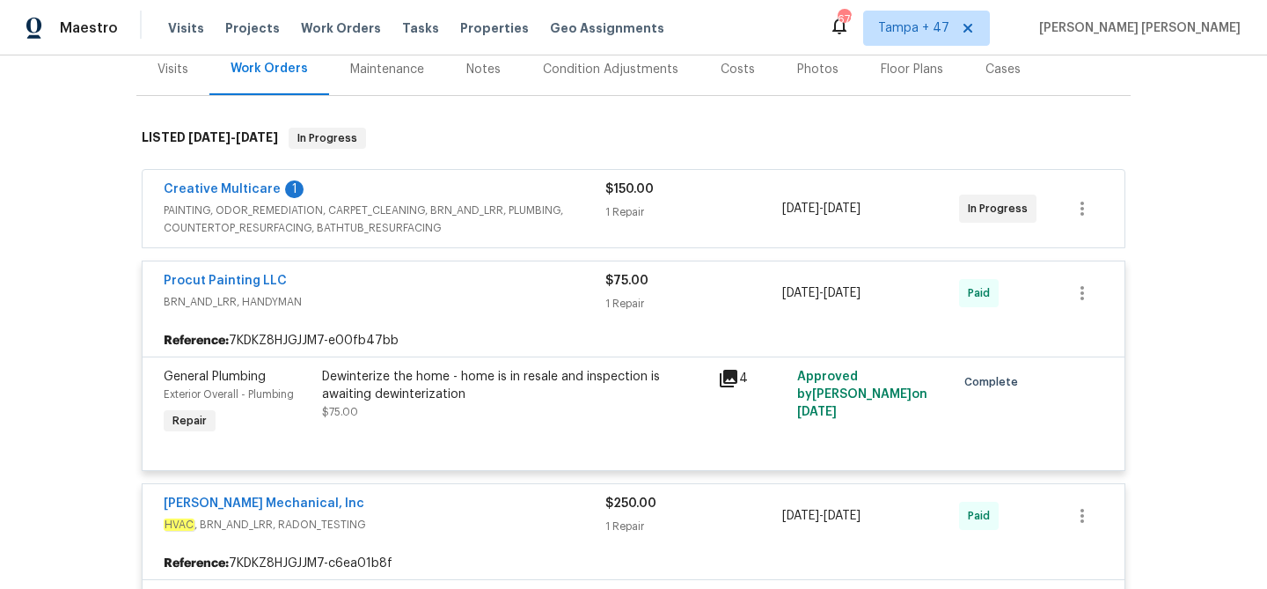
click at [538, 214] on span "PAINTING, ODOR_REMEDIATION, CARPET_CLEANING, BRN_AND_LRR, PLUMBING, COUNTERTOP_…" at bounding box center [385, 219] width 442 height 35
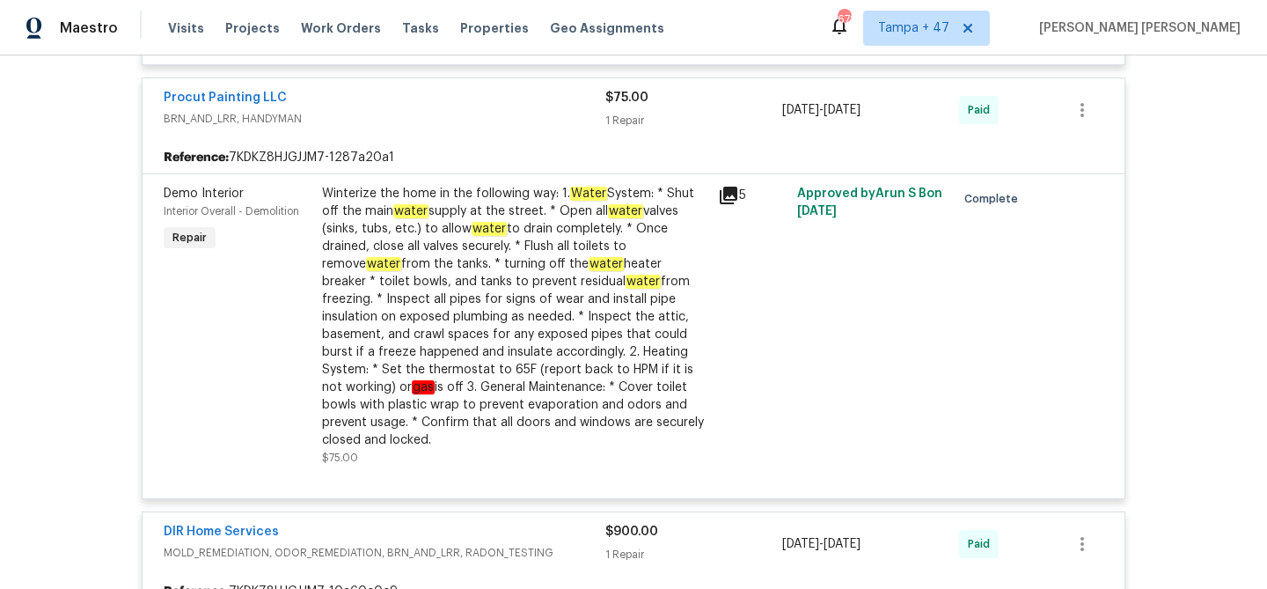
scroll to position [3392, 0]
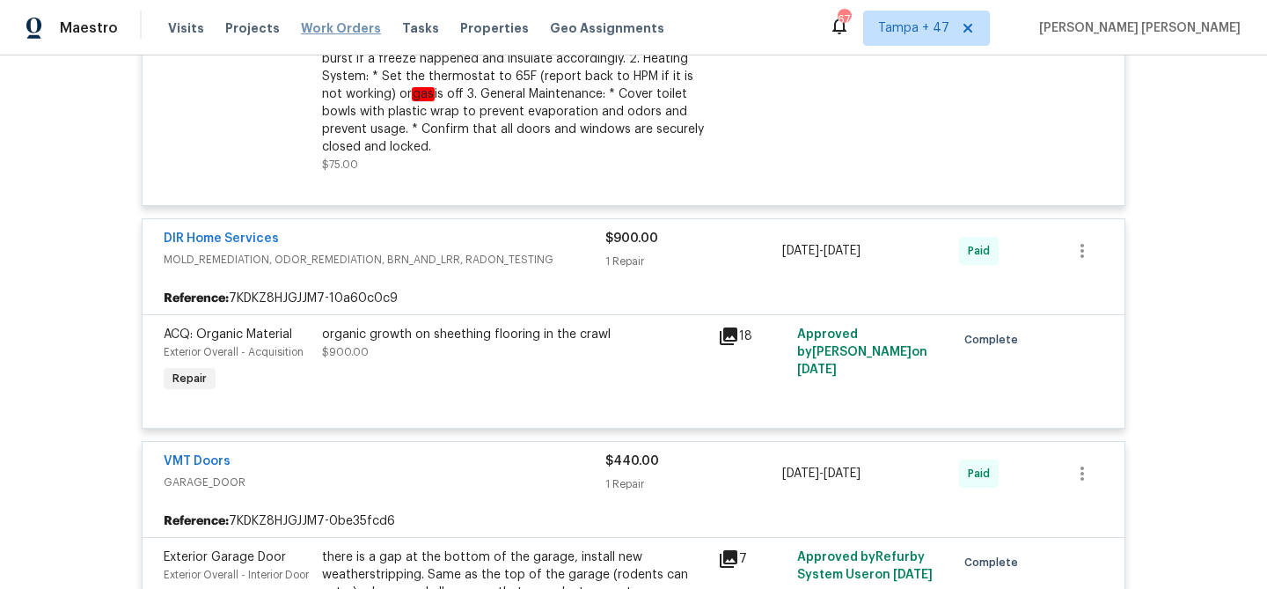
click at [329, 32] on span "Work Orders" at bounding box center [341, 28] width 80 height 18
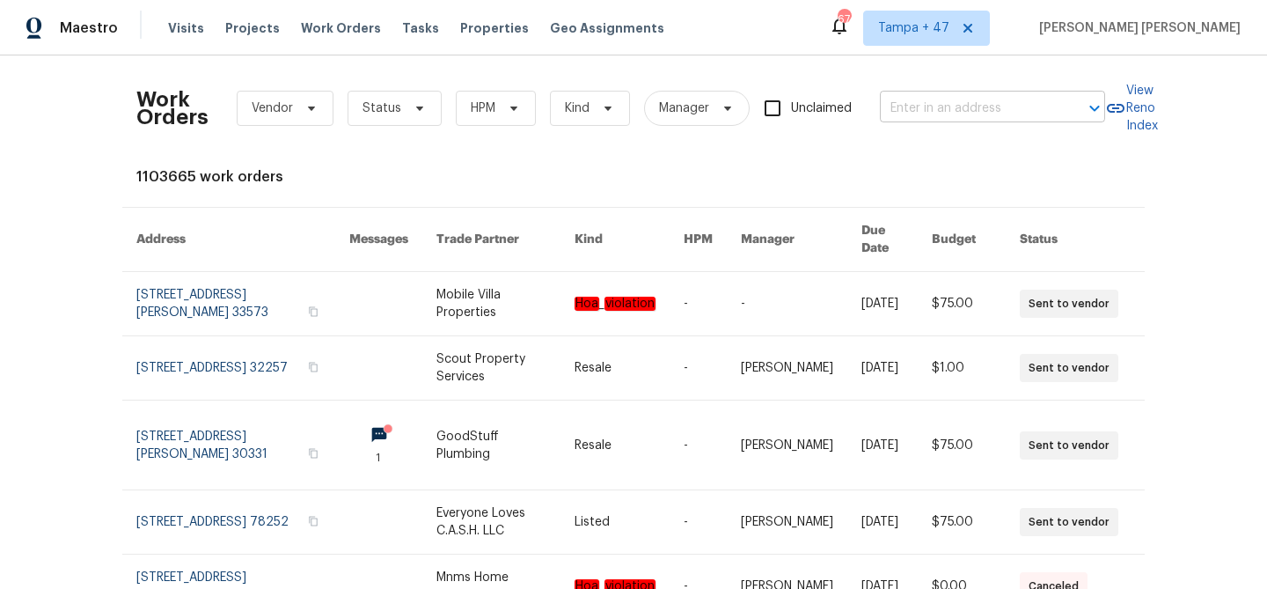
click at [925, 115] on input "text" at bounding box center [968, 108] width 176 height 27
paste input "[STREET_ADDRESS]"
type input "[STREET_ADDRESS]"
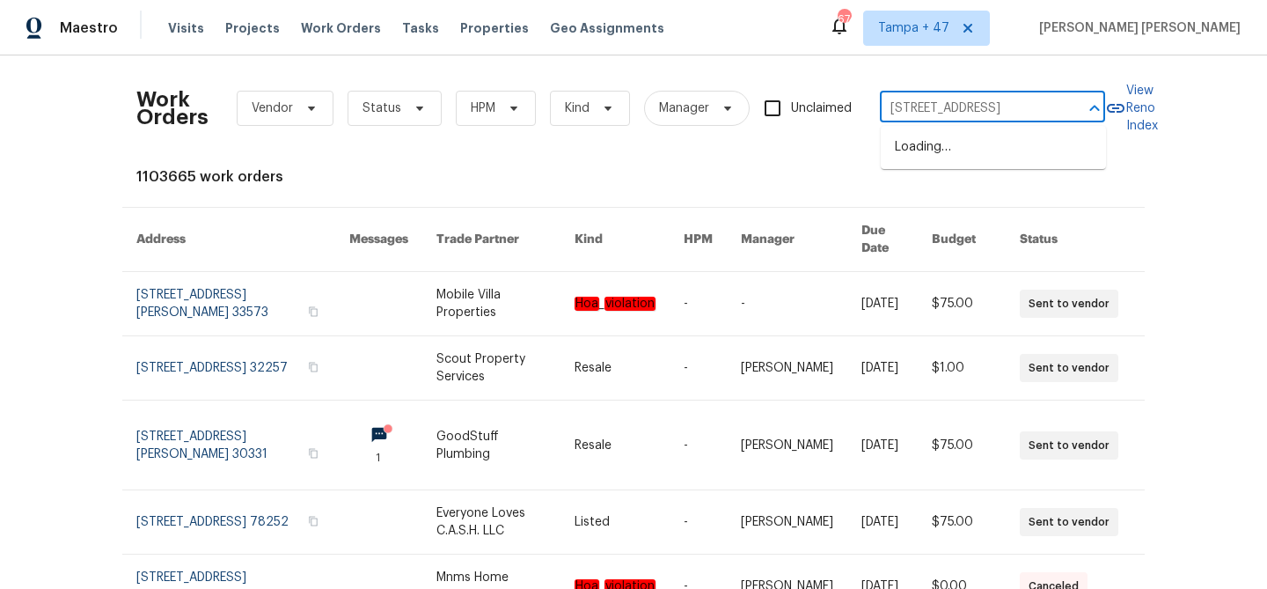
scroll to position [0, 64]
click at [937, 147] on li "[STREET_ADDRESS]" at bounding box center [993, 147] width 225 height 29
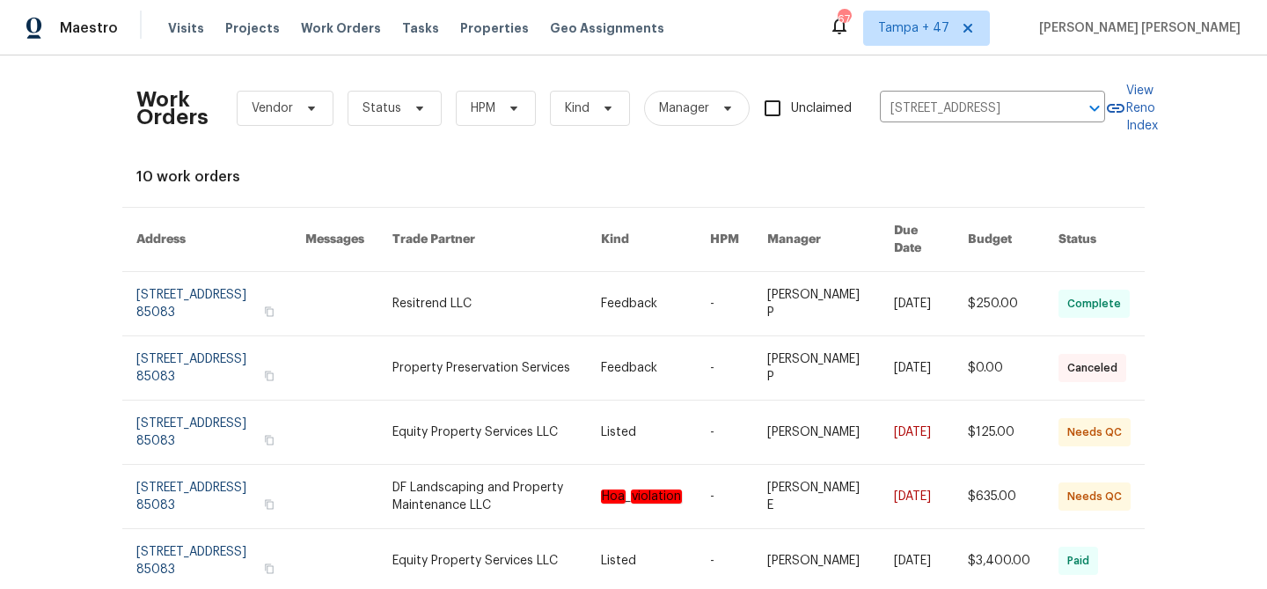
click at [734, 285] on link at bounding box center [738, 303] width 57 height 63
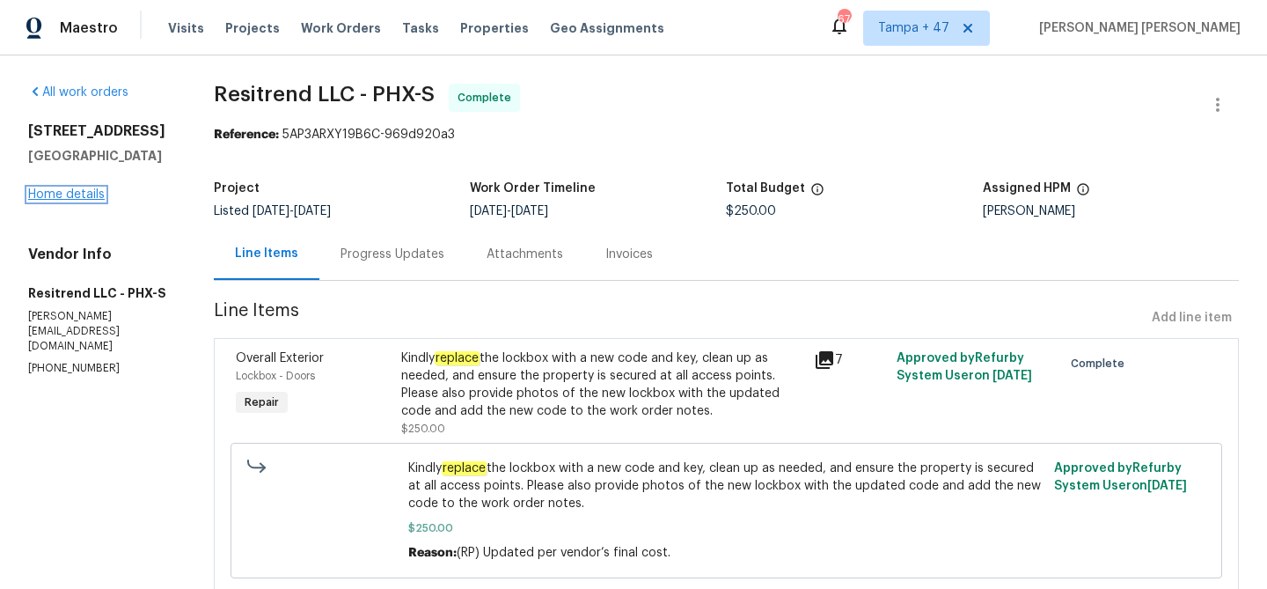
click at [82, 199] on link "Home details" at bounding box center [66, 194] width 77 height 12
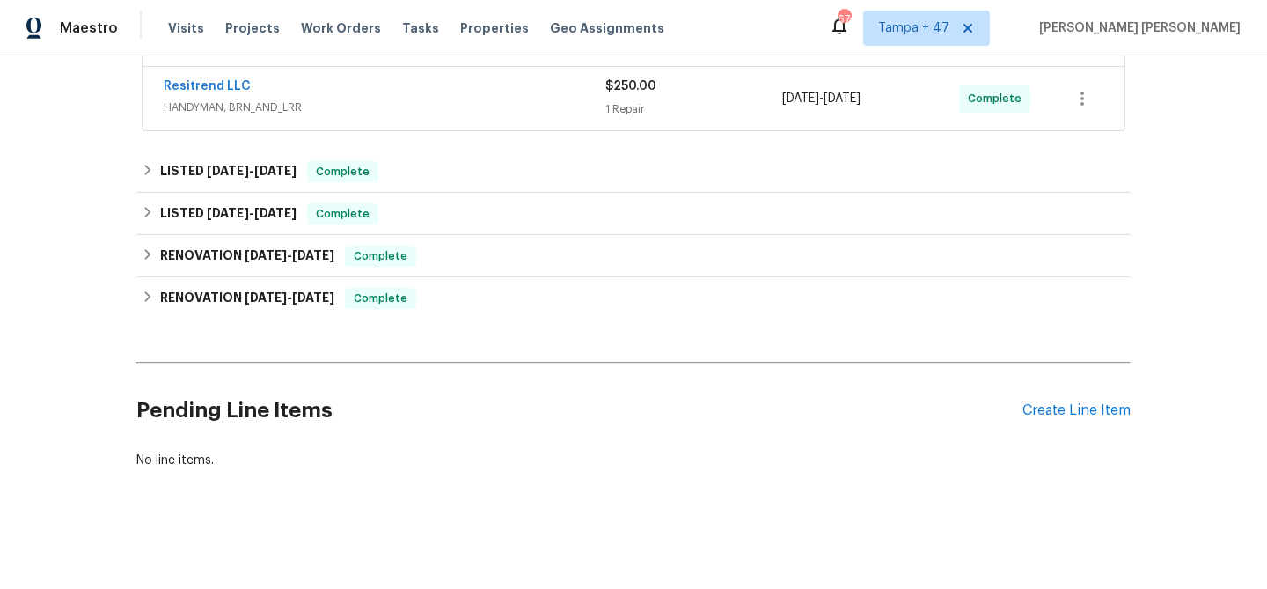
scroll to position [426, 0]
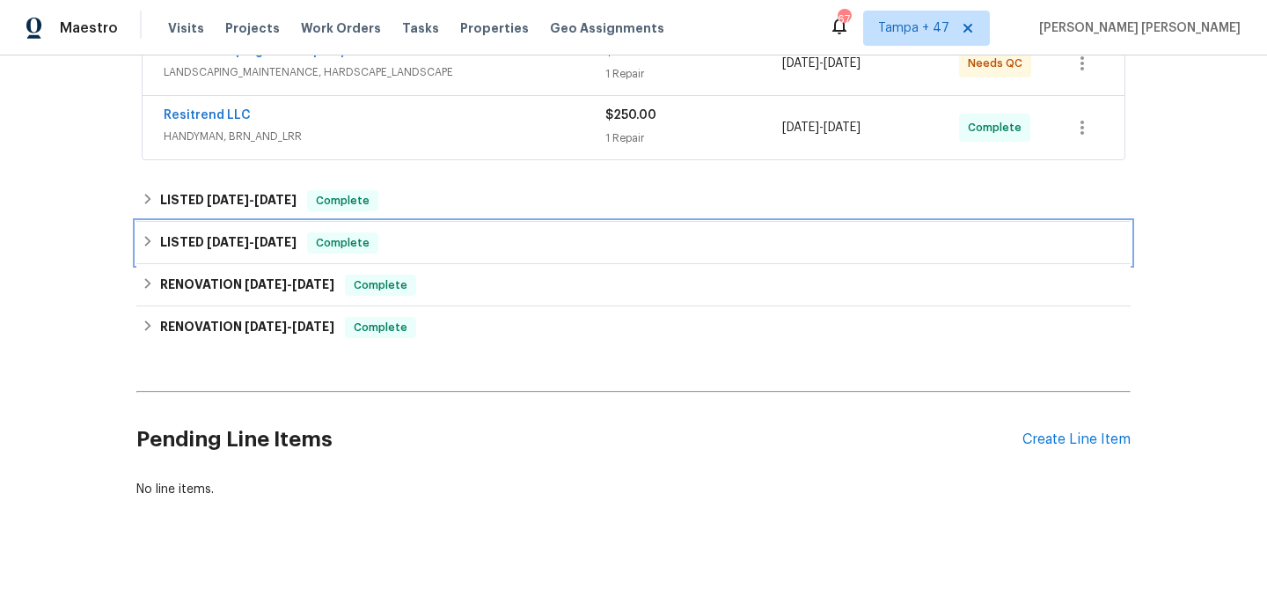
click at [368, 238] on span "Complete" at bounding box center [343, 243] width 68 height 18
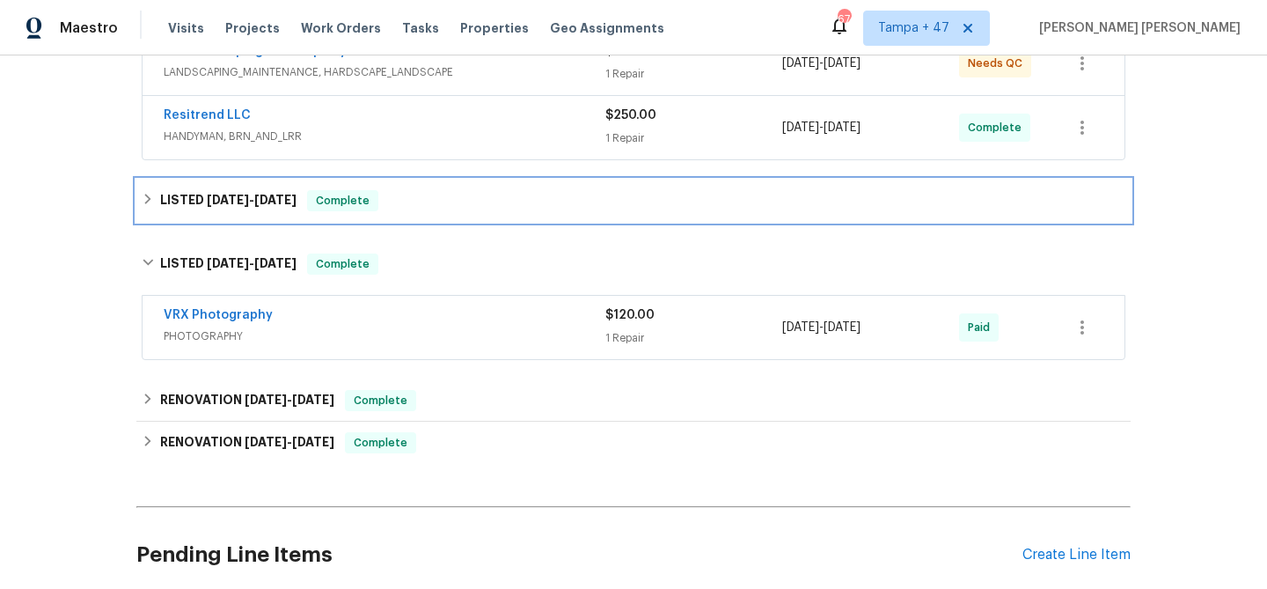
click at [415, 202] on div "LISTED [DATE] - [DATE] Complete" at bounding box center [634, 200] width 984 height 21
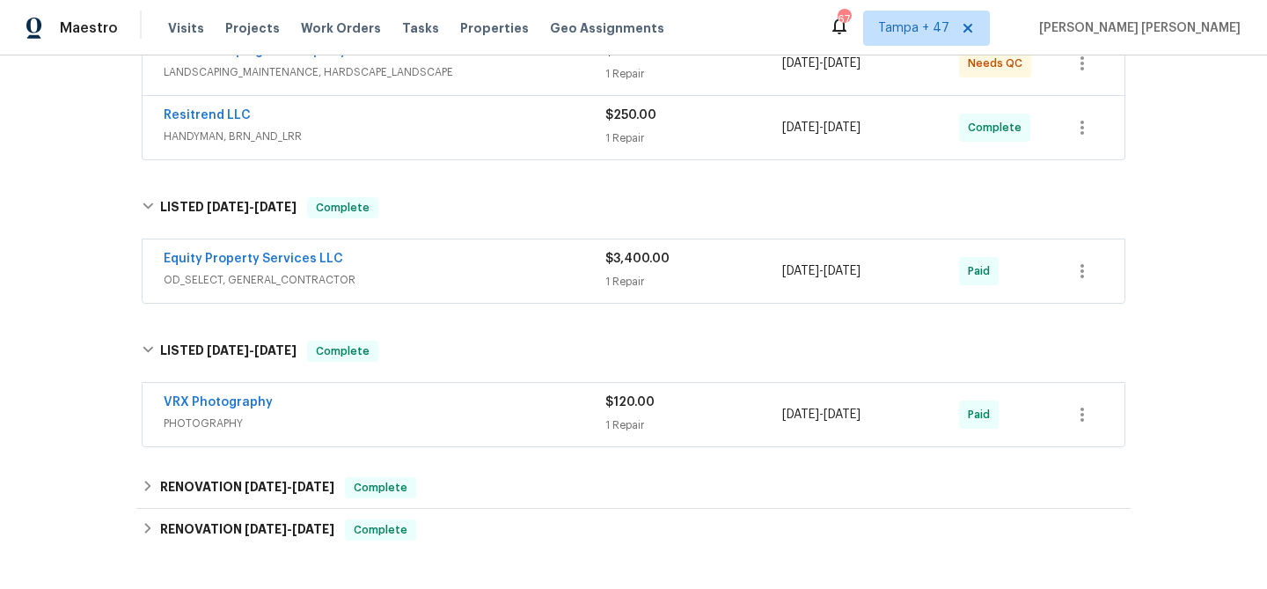
click at [480, 269] on div "Equity Property Services LLC" at bounding box center [385, 260] width 442 height 21
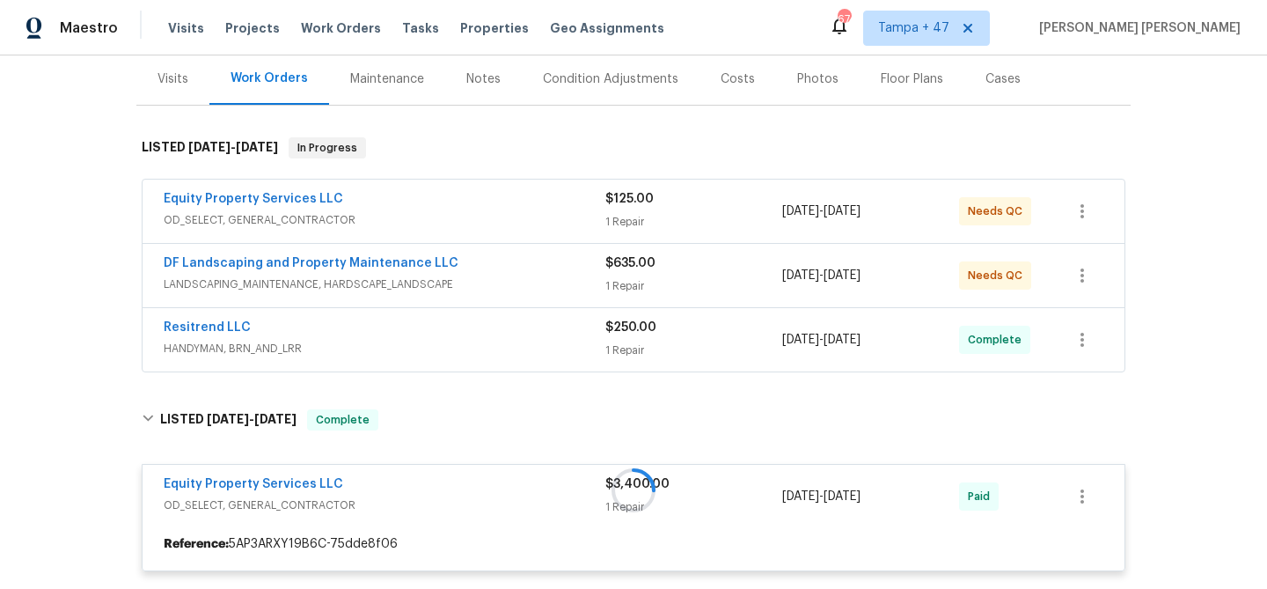
scroll to position [119, 0]
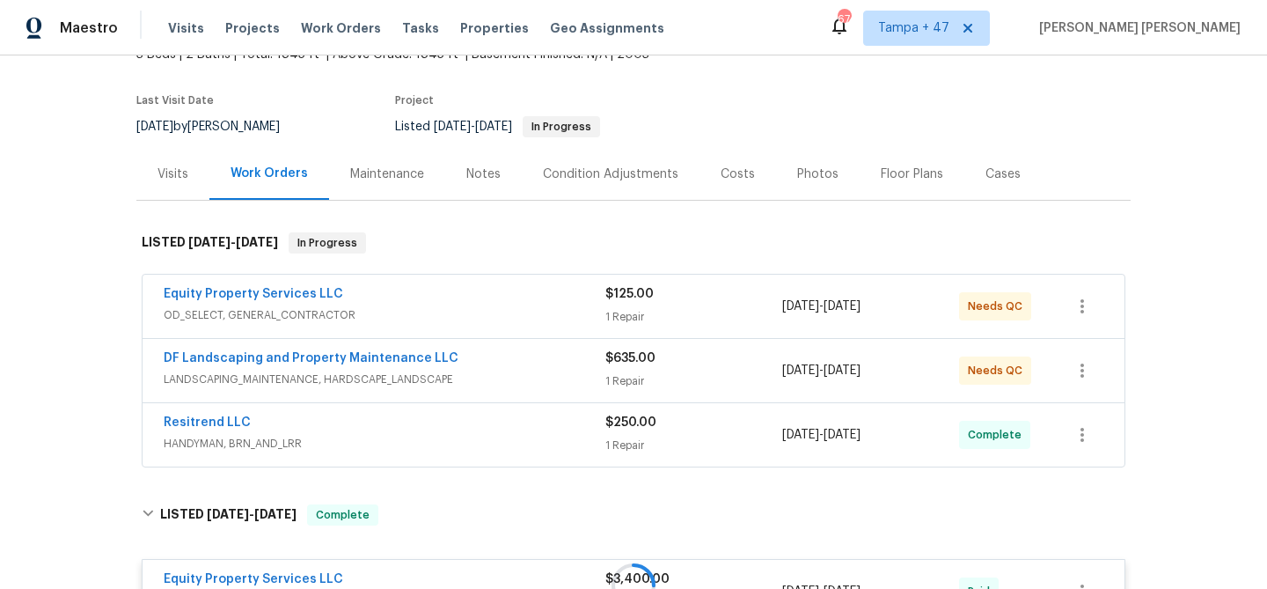
click at [523, 423] on div "Resitrend LLC" at bounding box center [385, 424] width 442 height 21
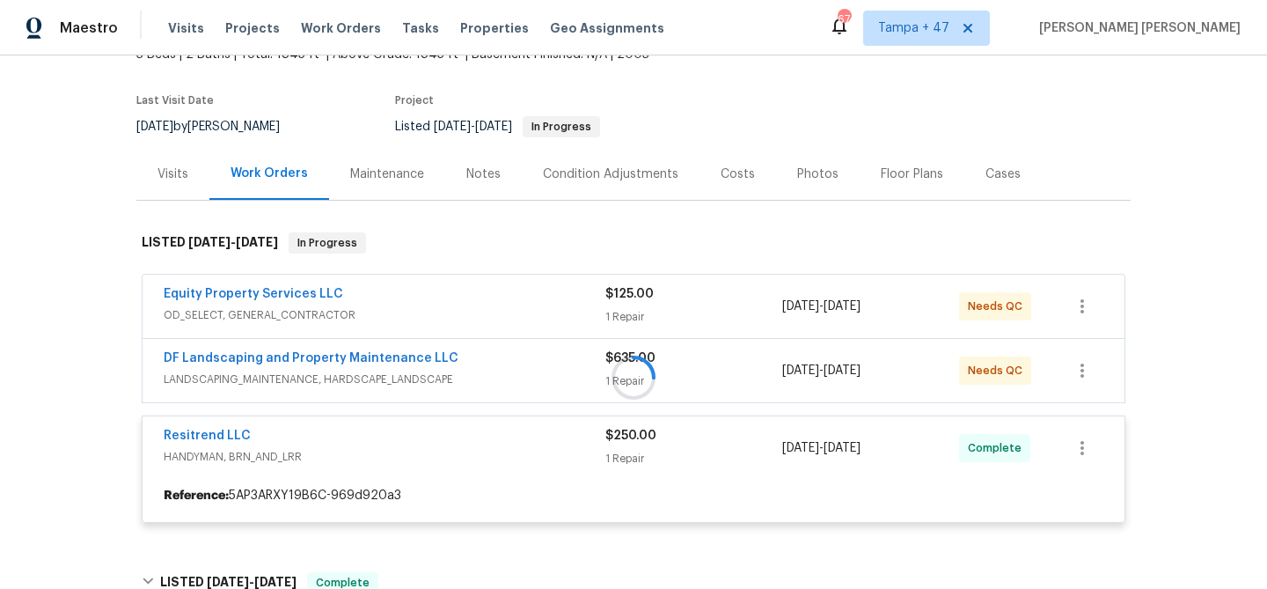
click at [567, 356] on div "DF Landscaping and Property Maintenance LLC" at bounding box center [385, 359] width 442 height 21
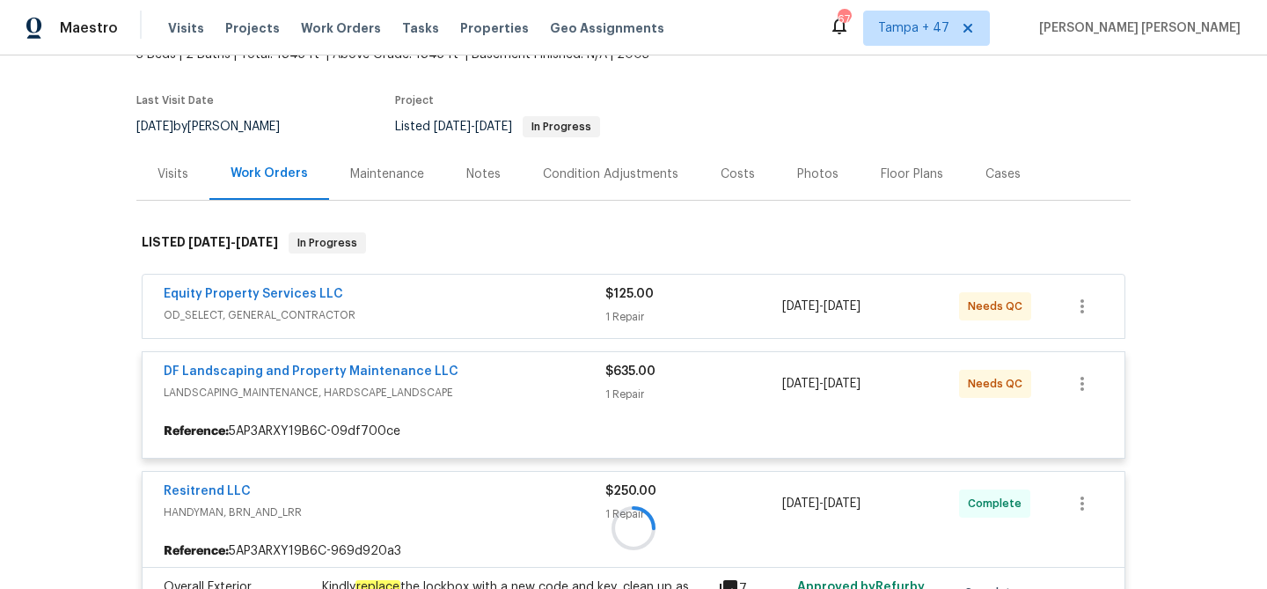
click at [588, 303] on div at bounding box center [633, 528] width 994 height 627
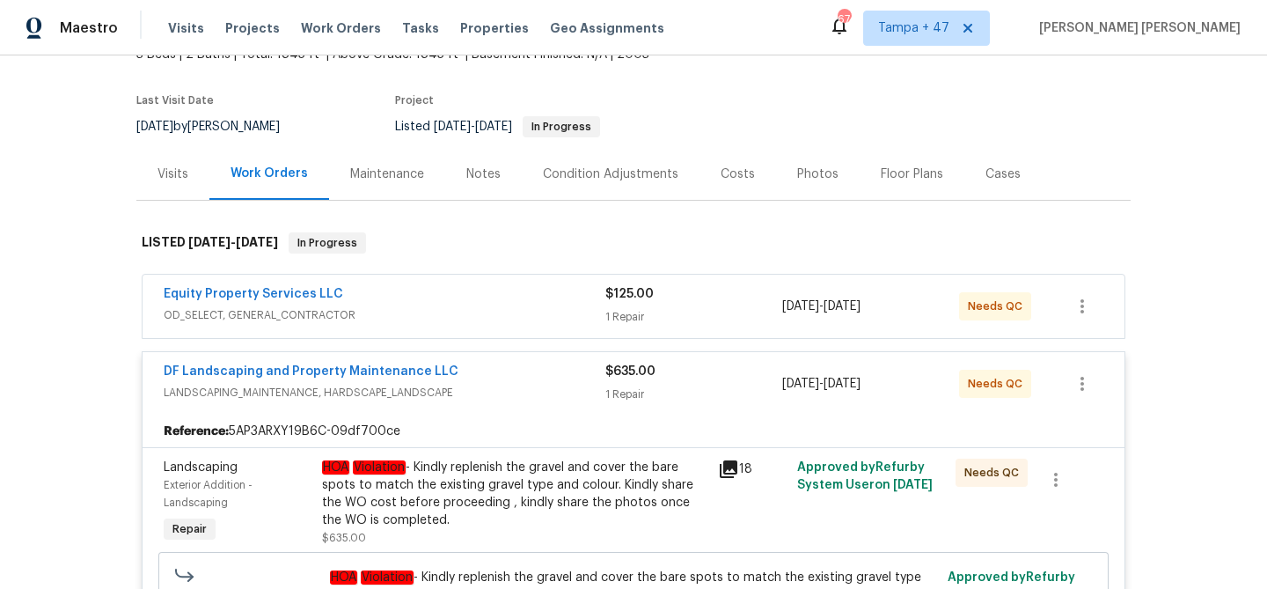
click at [588, 303] on div "Equity Property Services LLC" at bounding box center [385, 295] width 442 height 21
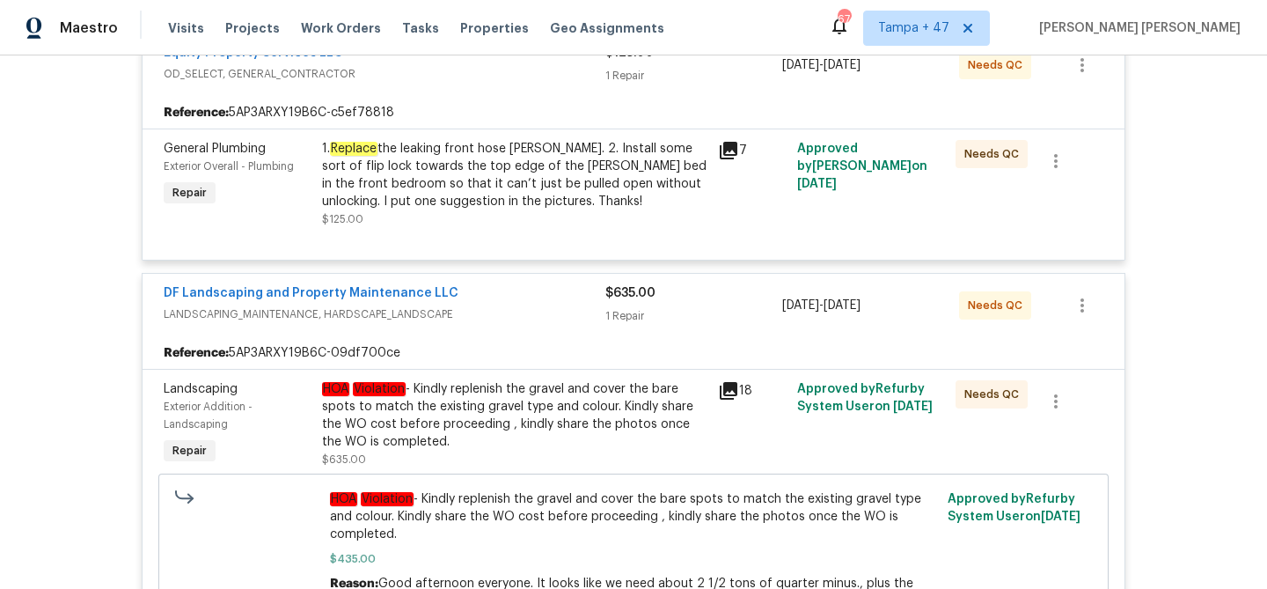
scroll to position [382, 0]
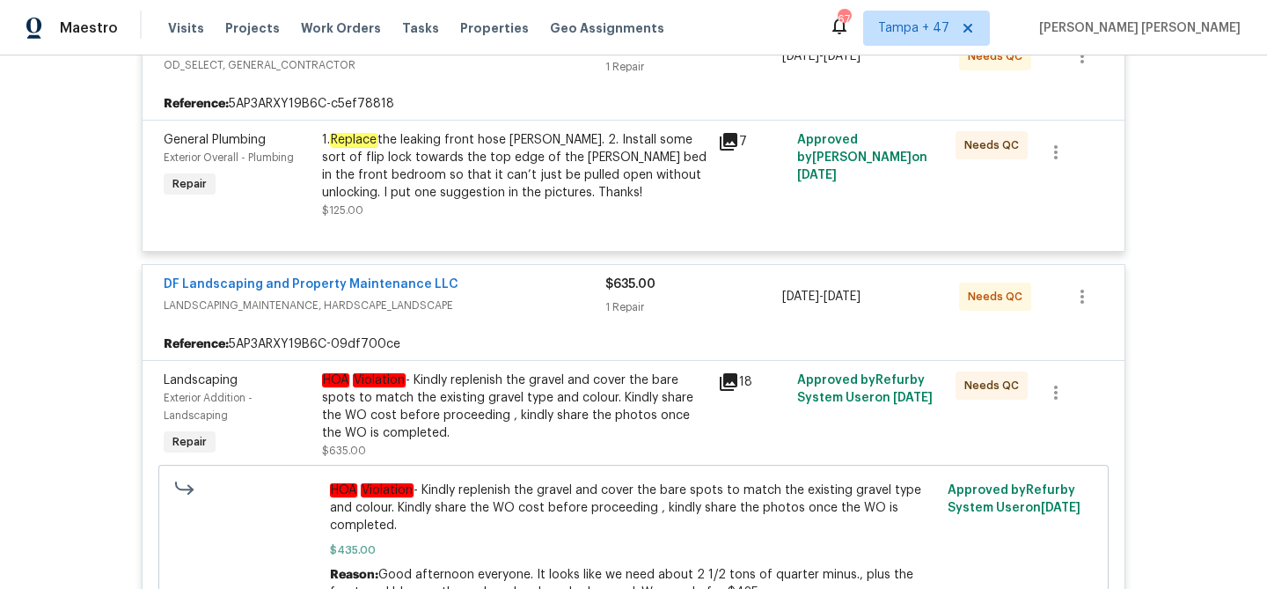
click at [473, 164] on div "1. Replace the leaking front hose [PERSON_NAME]. 2. Install some sort of flip l…" at bounding box center [514, 166] width 385 height 70
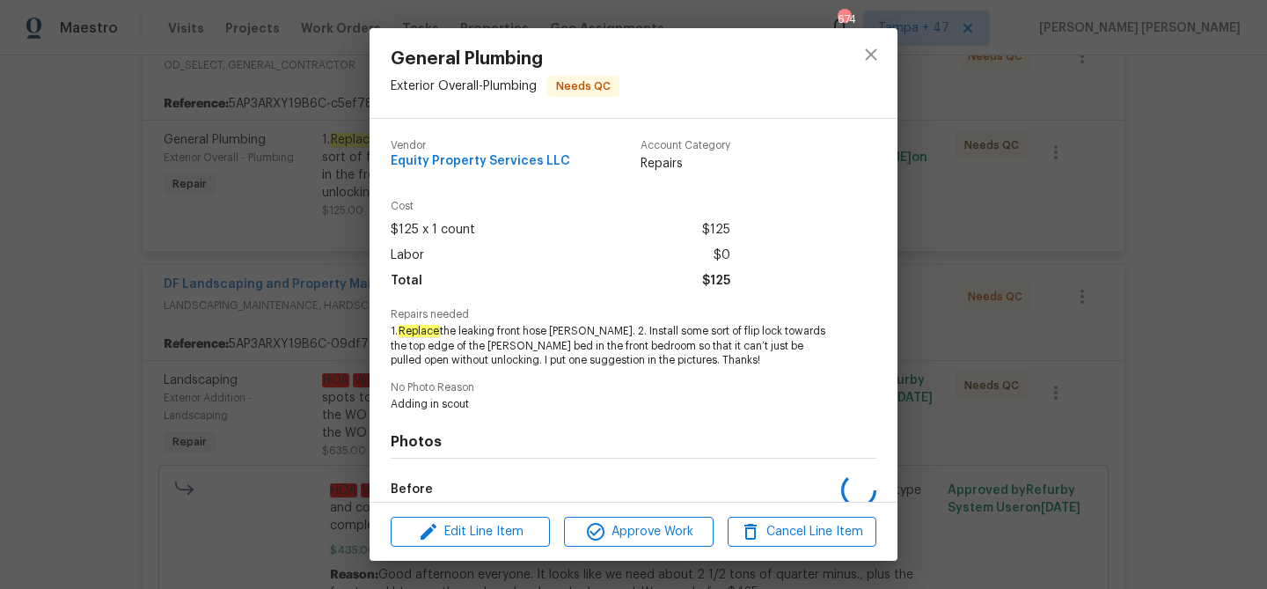
click at [510, 330] on span "1. Replace the leaking front hose [PERSON_NAME]. 2. Install some sort of flip l…" at bounding box center [609, 346] width 437 height 44
click at [565, 328] on span "1. Replace the leaking front hose [PERSON_NAME]. 2. Install some sort of flip l…" at bounding box center [609, 346] width 437 height 44
copy span "front hose [PERSON_NAME]"
click at [978, 306] on div "General Plumbing Exterior Overall - Plumbing Needs QC Vendor Equity Property Se…" at bounding box center [633, 294] width 1267 height 589
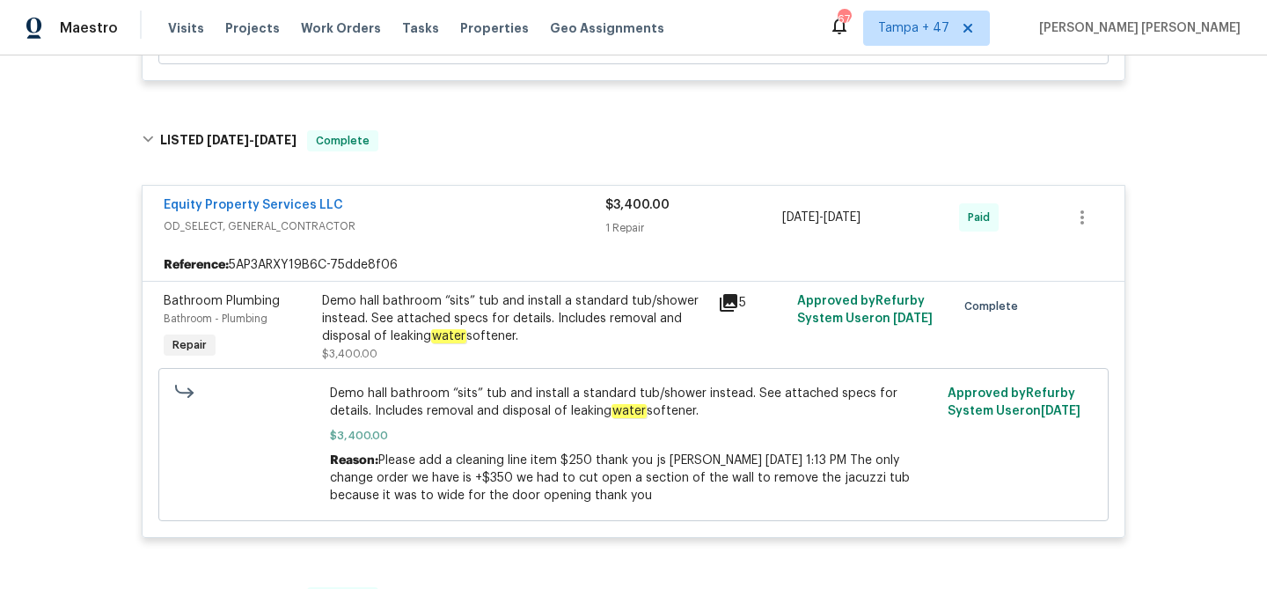
scroll to position [1477, 0]
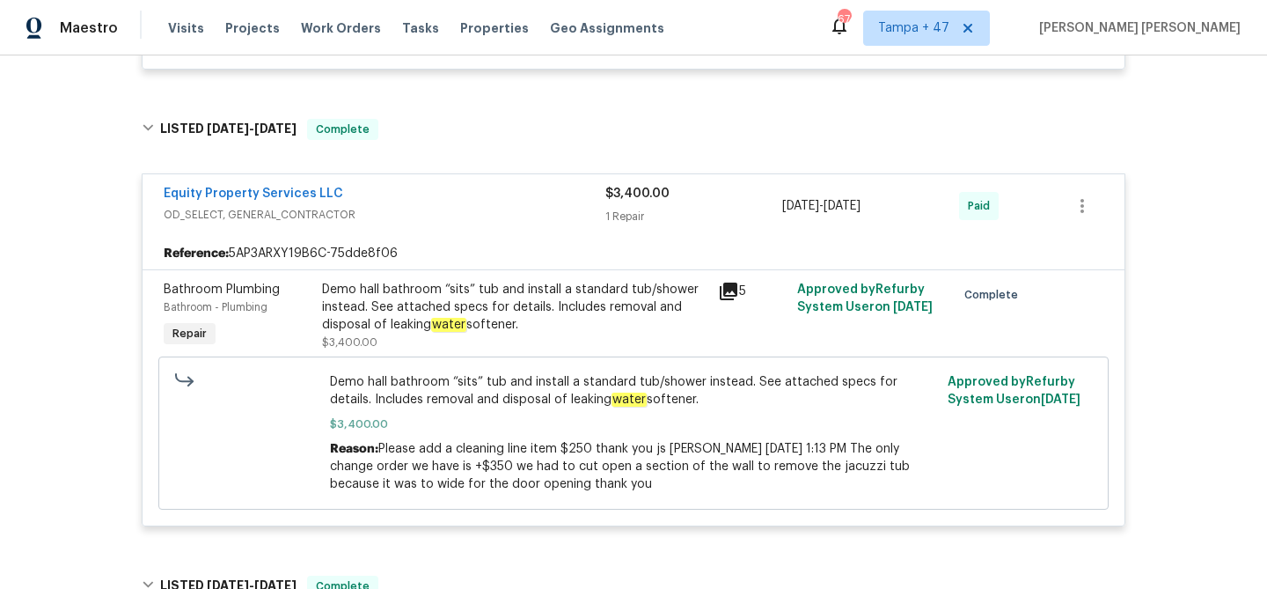
click at [600, 304] on div "Demo hall bathroom “sits” tub and install a standard tub/shower instead. See at…" at bounding box center [514, 307] width 385 height 53
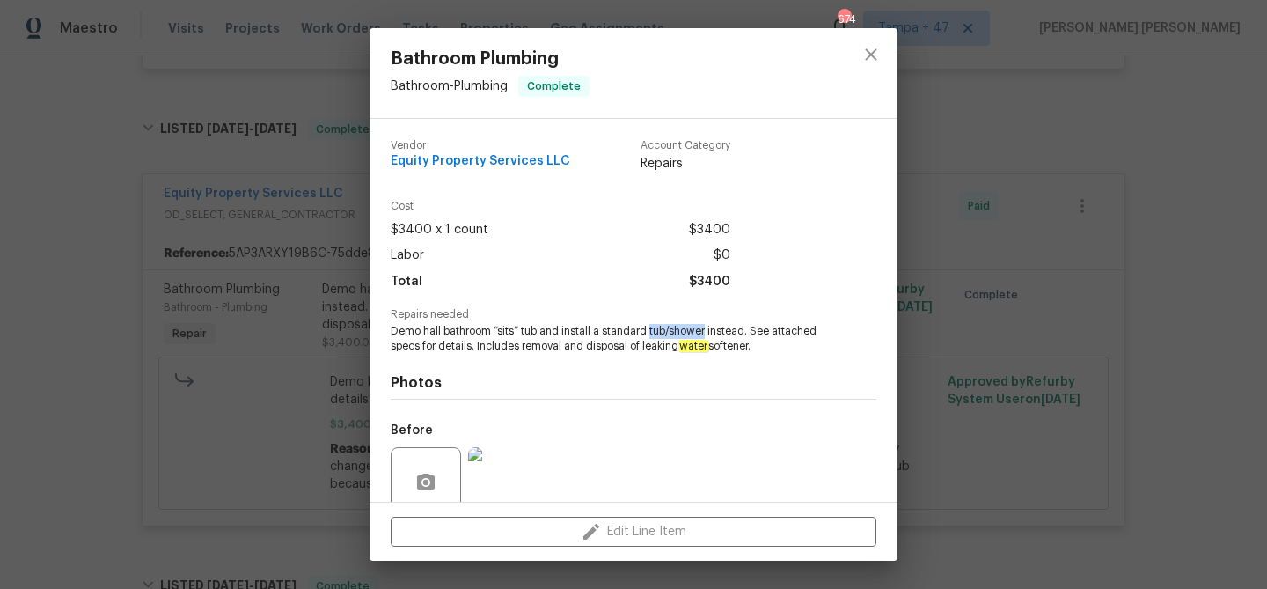
drag, startPoint x: 650, startPoint y: 332, endPoint x: 705, endPoint y: 332, distance: 54.6
click at [705, 332] on span "Demo hall bathroom “sits” tub and install a standard tub/shower instead. See at…" at bounding box center [609, 339] width 437 height 30
copy span "tub/shower"
click at [320, 191] on div "Bathroom Plumbing Bathroom - Plumbing Complete Vendor Equity Property Services …" at bounding box center [633, 294] width 1267 height 589
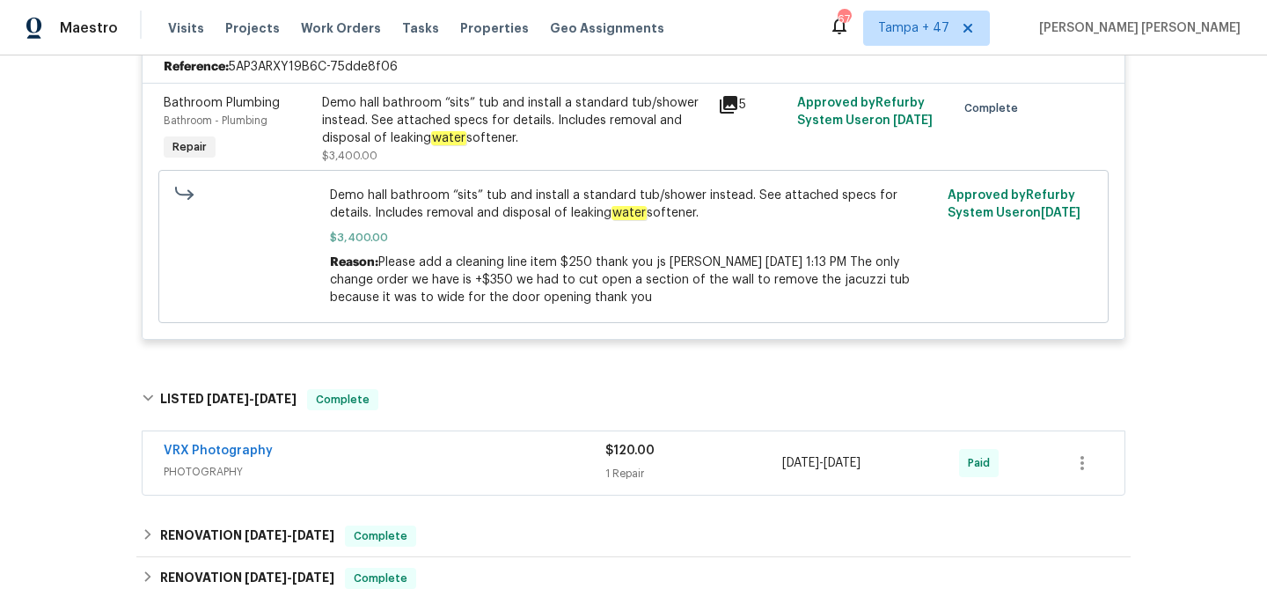
scroll to position [1623, 0]
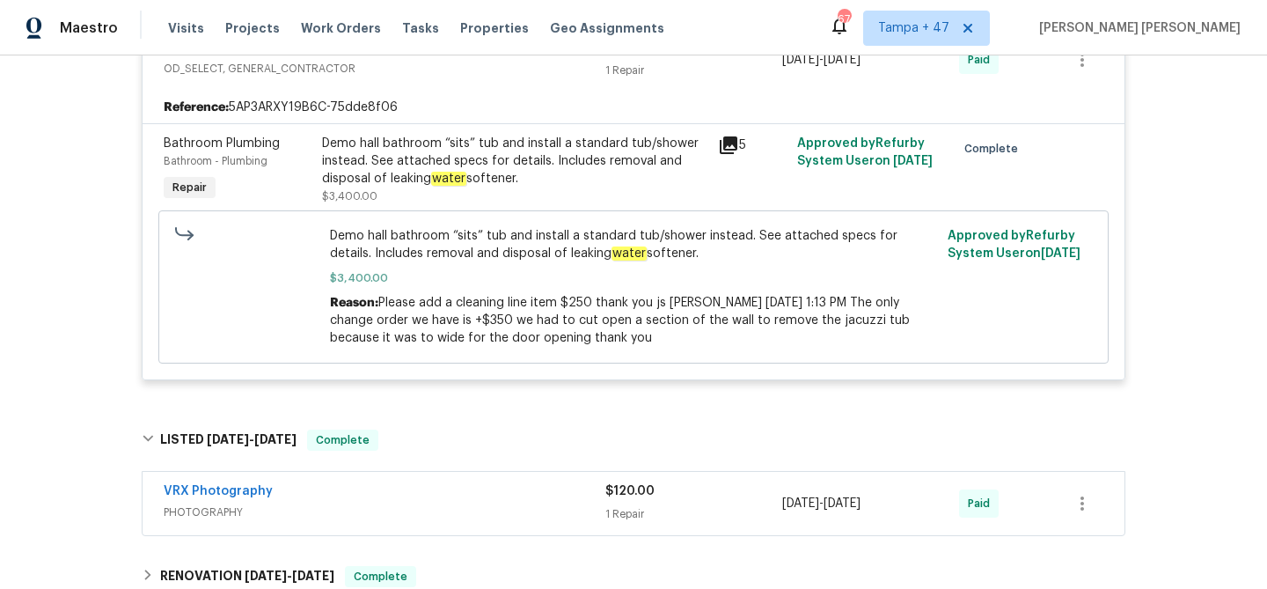
click at [554, 255] on span "Demo hall bathroom “sits” tub and install a standard tub/shower instead. See at…" at bounding box center [634, 244] width 608 height 35
click at [634, 256] on span "Demo hall bathroom “sits” tub and install a standard tub/shower instead. See at…" at bounding box center [634, 244] width 608 height 35
copy span "leaking water softener"
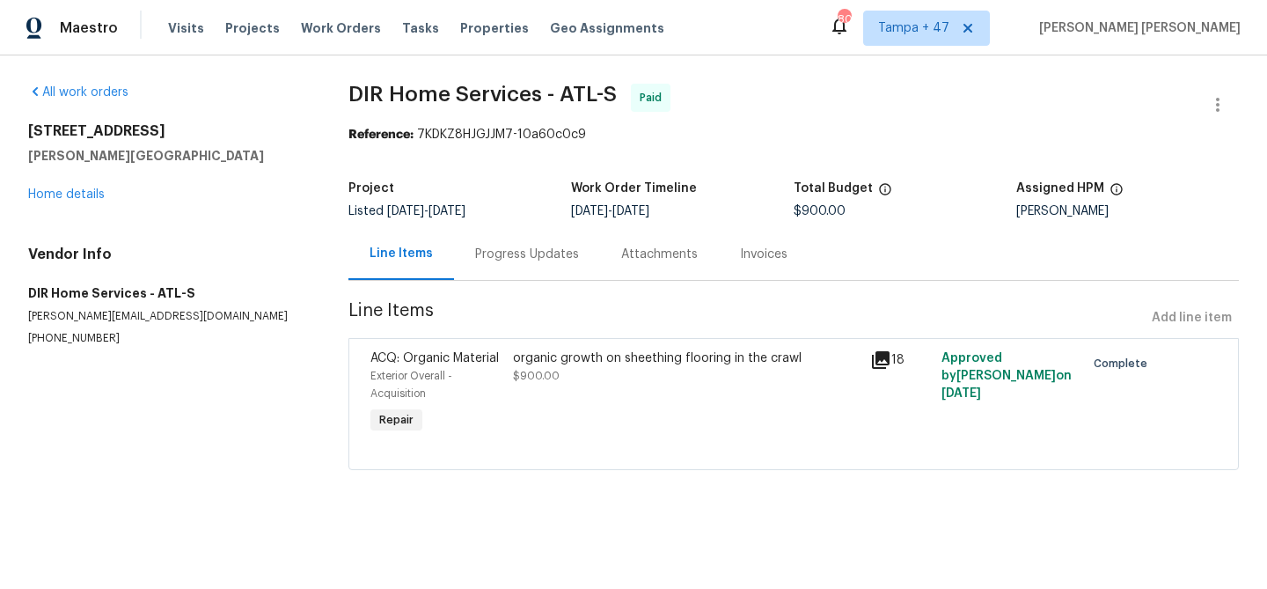
click at [510, 264] on div "Progress Updates" at bounding box center [527, 254] width 146 height 52
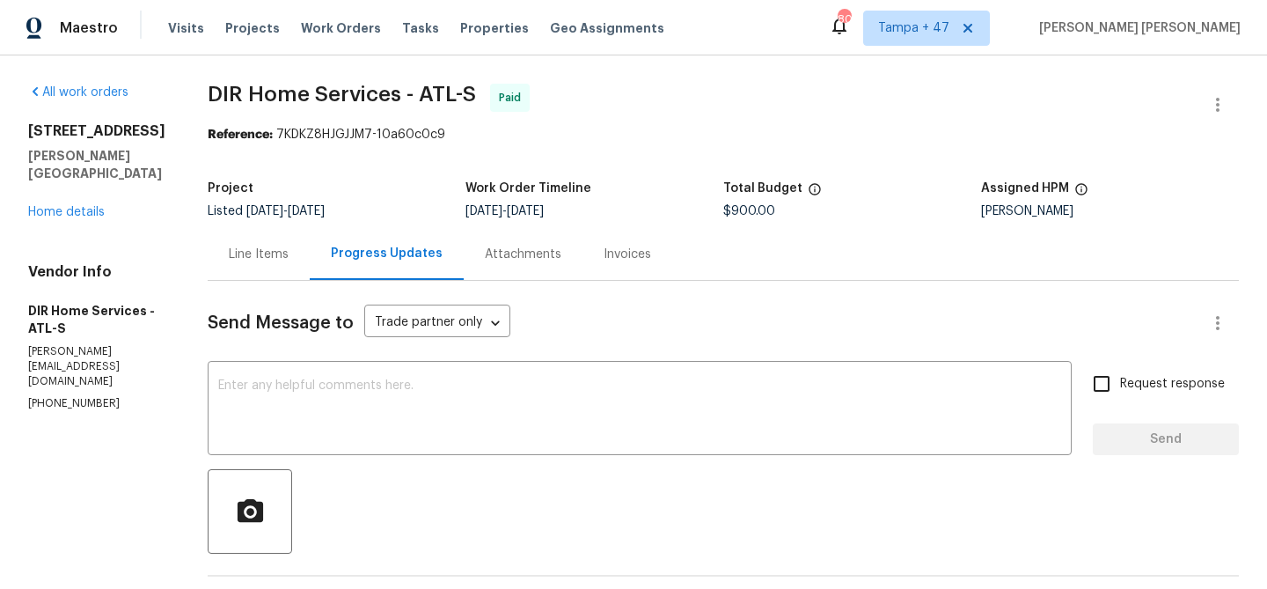
click at [256, 262] on div "Line Items" at bounding box center [259, 255] width 60 height 18
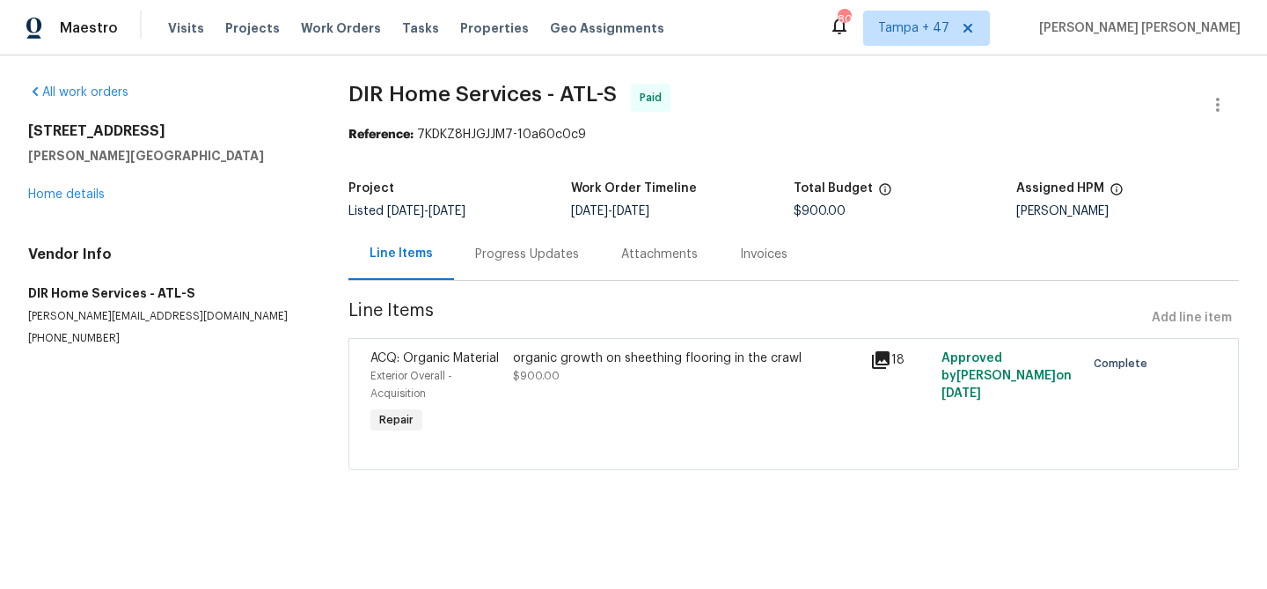
click at [649, 383] on div "organic growth on sheething flooring in the crawl $900.00" at bounding box center [686, 366] width 347 height 35
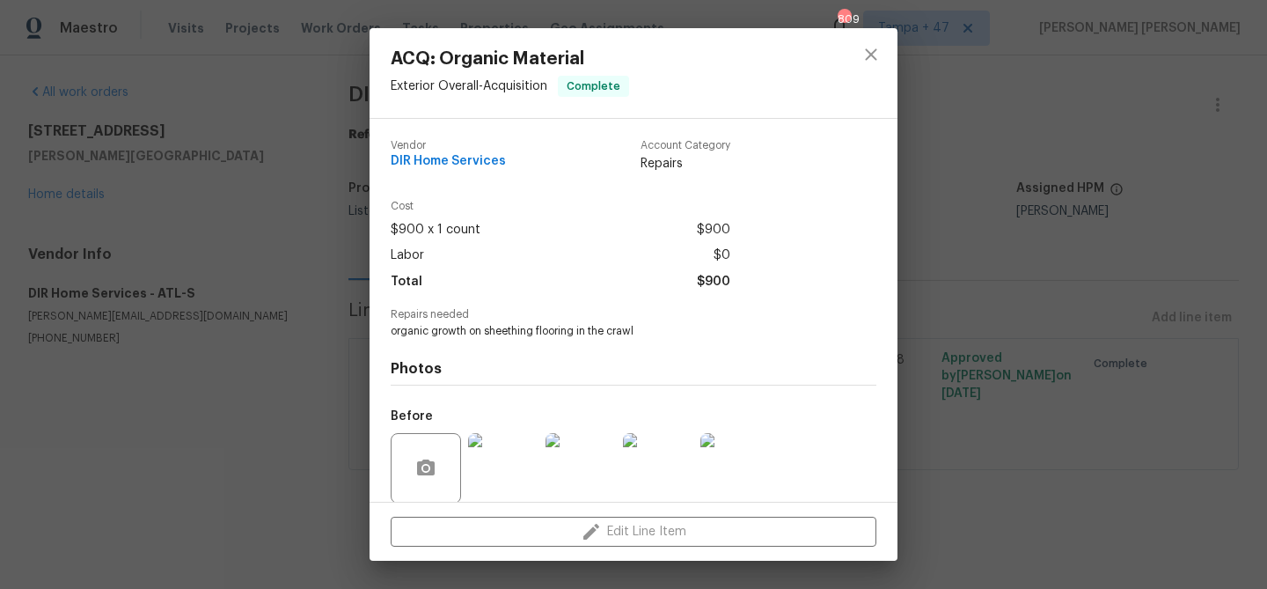
click at [414, 330] on span "organic growth on sheething flooring in the crawl" at bounding box center [609, 331] width 437 height 15
click at [619, 329] on span "organic growth on sheething flooring in the crawl" at bounding box center [609, 331] width 437 height 15
copy span "organic growth on sheething flooring in the crawl"
click at [303, 117] on div "ACQ: Organic Material Exterior Overall - Acquisition Complete Vendor DIR Home S…" at bounding box center [633, 294] width 1267 height 589
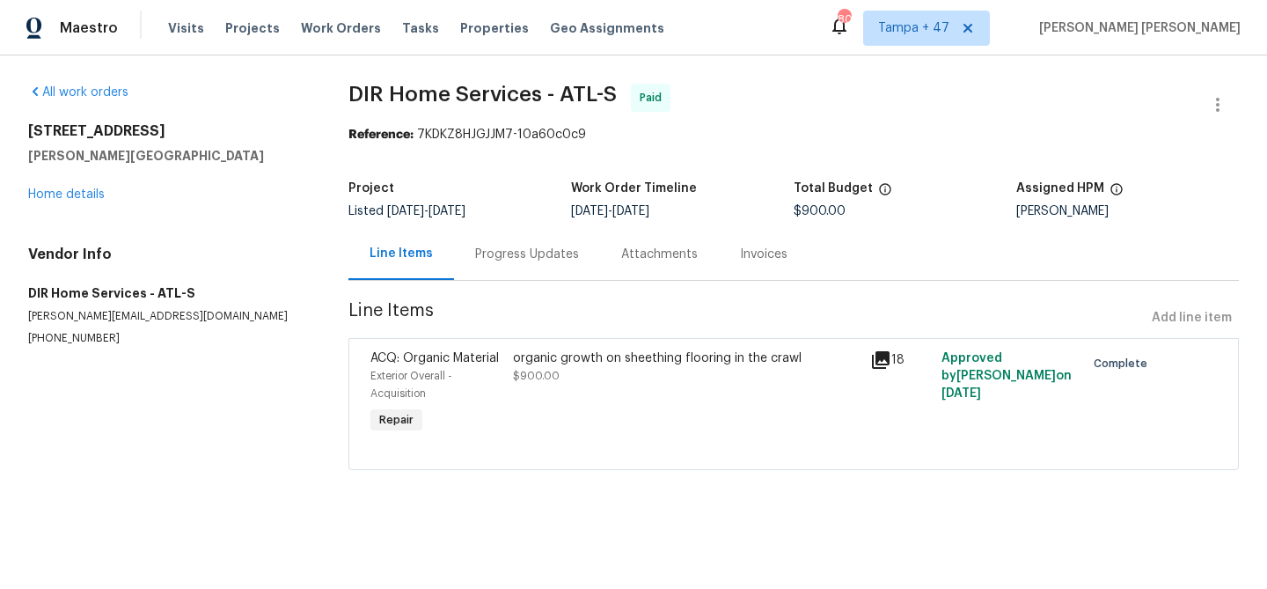
click at [889, 100] on span "DIR Home Services - ATL-S Paid" at bounding box center [772, 105] width 848 height 42
click at [510, 246] on div "Progress Updates" at bounding box center [527, 255] width 104 height 18
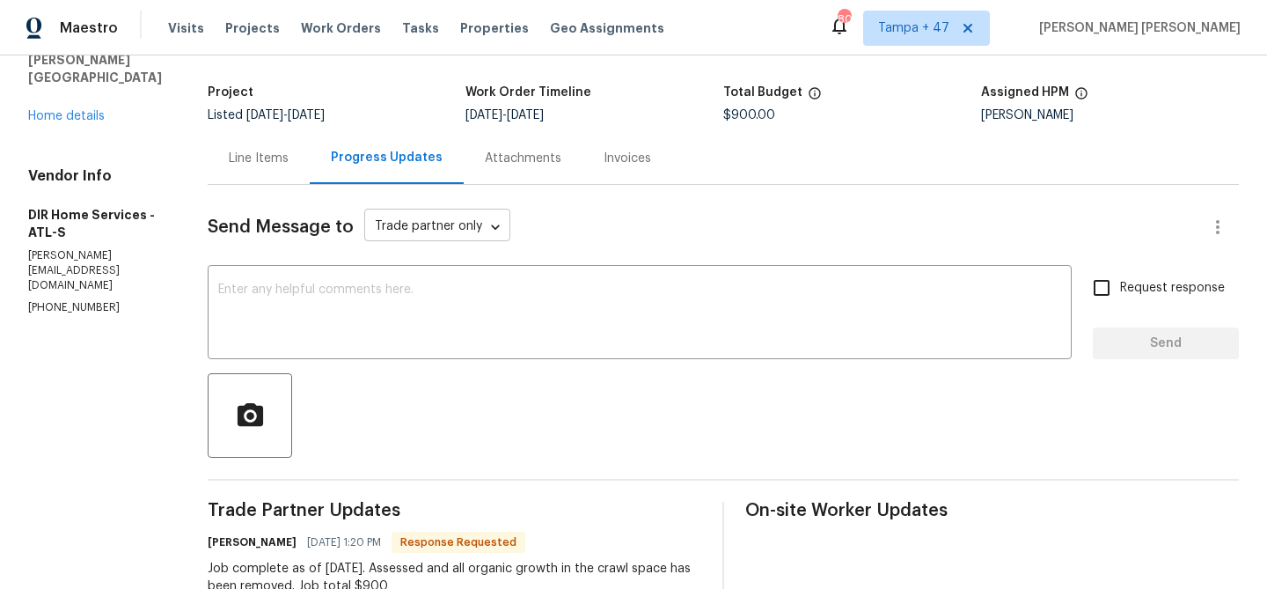
scroll to position [29, 0]
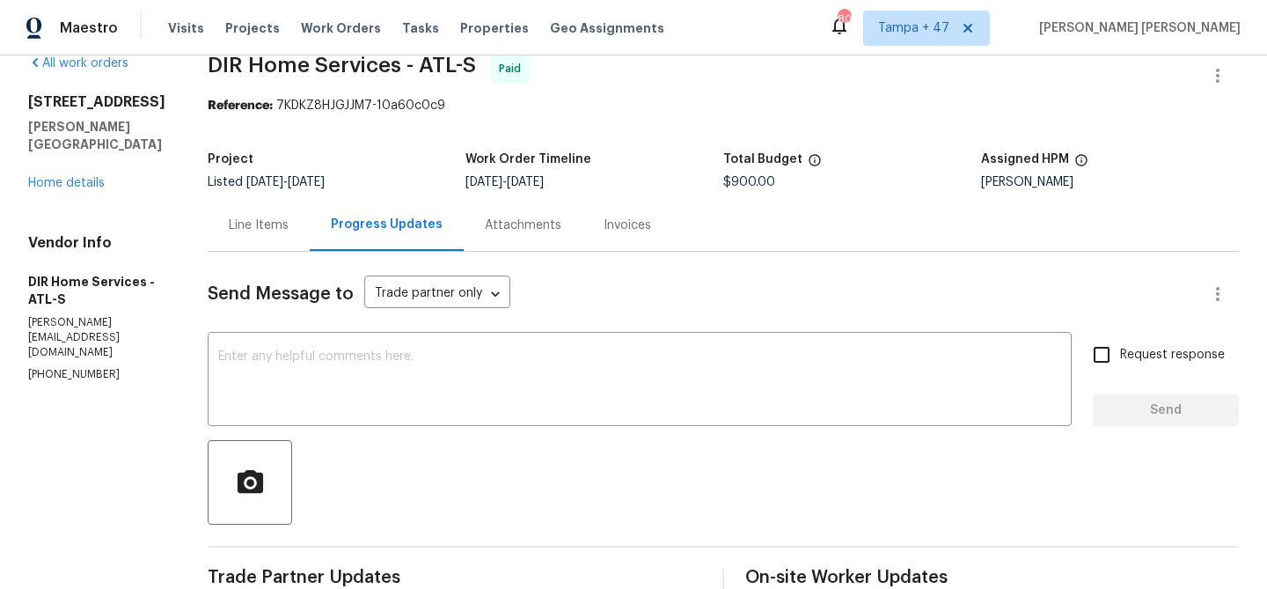
click at [278, 218] on div "Line Items" at bounding box center [259, 225] width 60 height 18
